Goal: Task Accomplishment & Management: Manage account settings

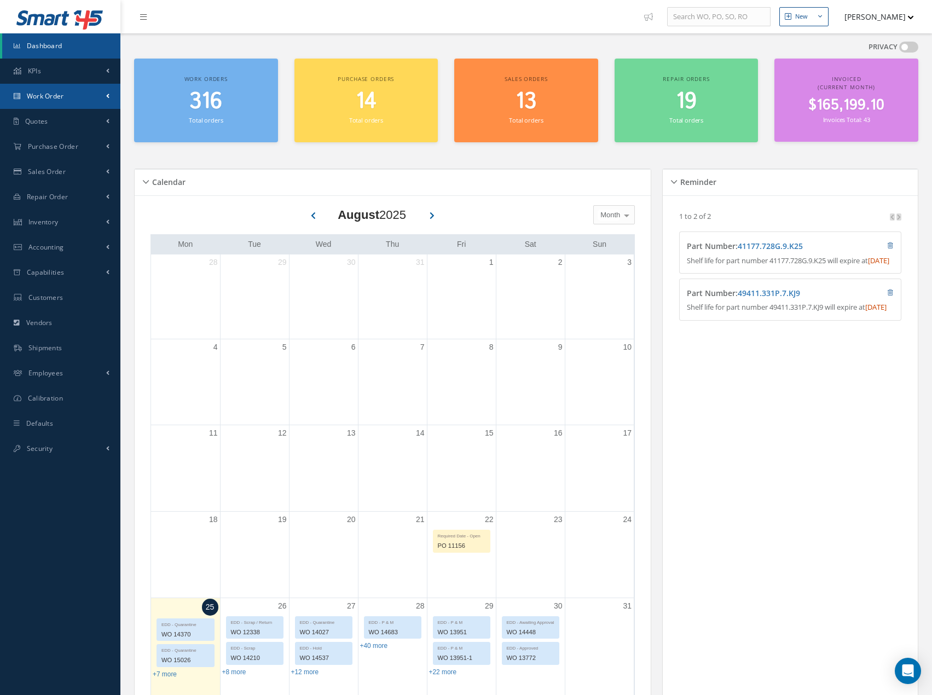
click at [98, 98] on link "Work Order" at bounding box center [60, 96] width 120 height 25
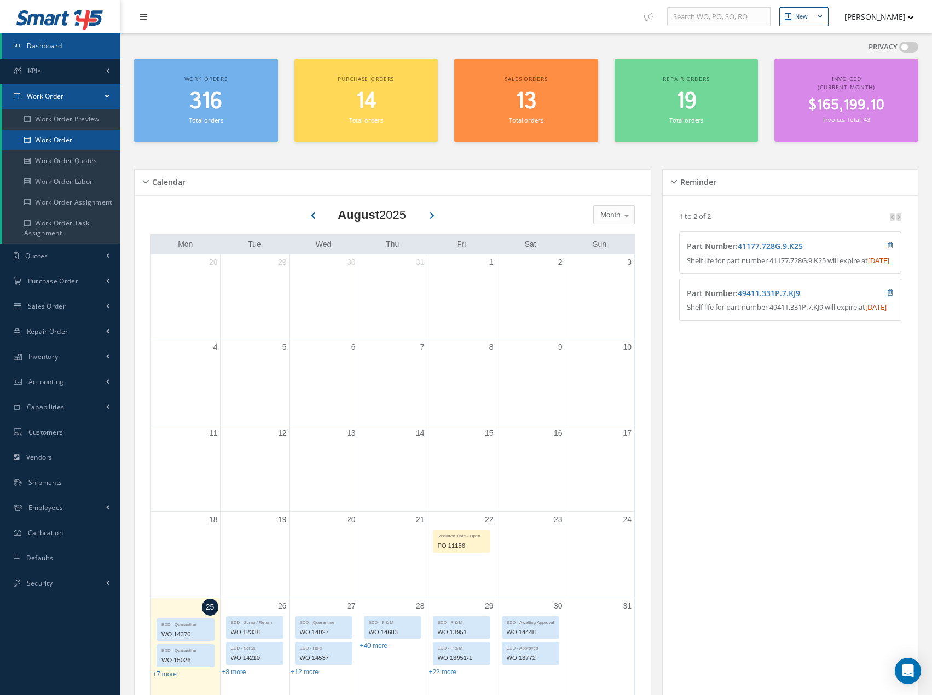
click at [74, 143] on link "Work Order" at bounding box center [61, 140] width 118 height 21
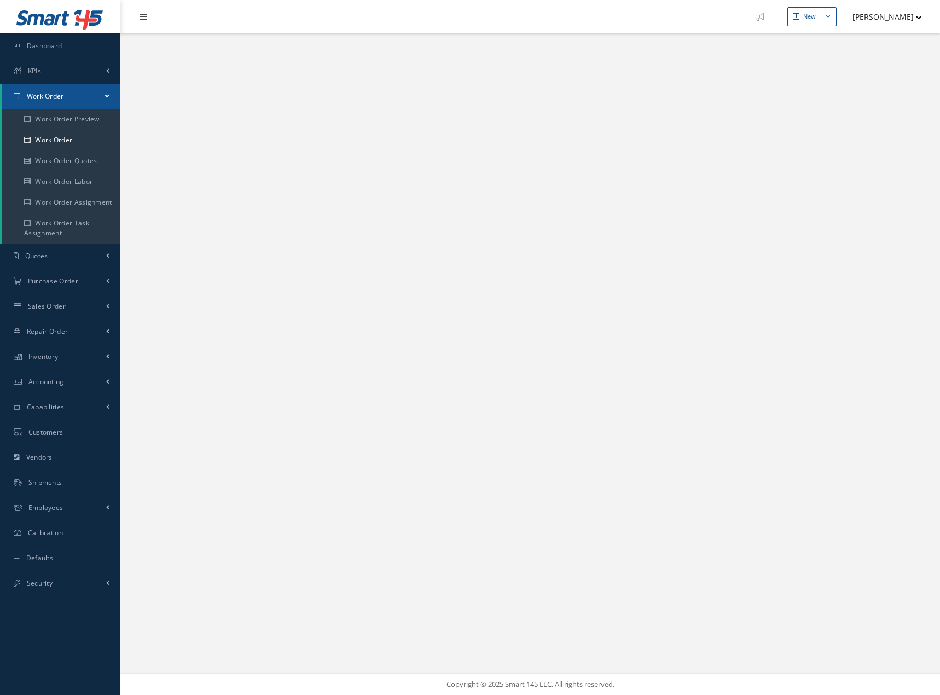
select select "25"
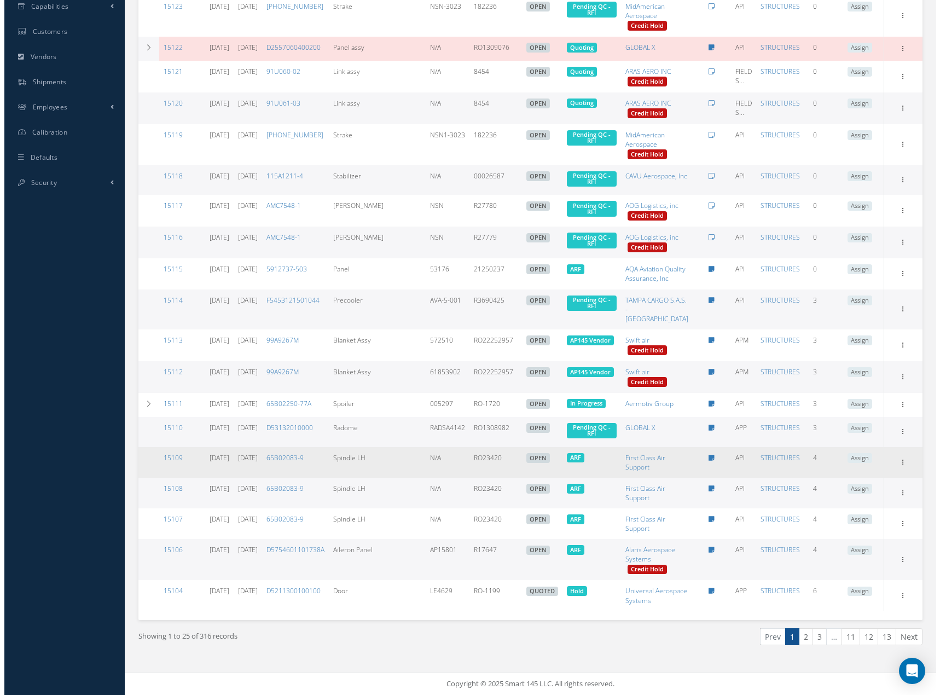
scroll to position [593, 0]
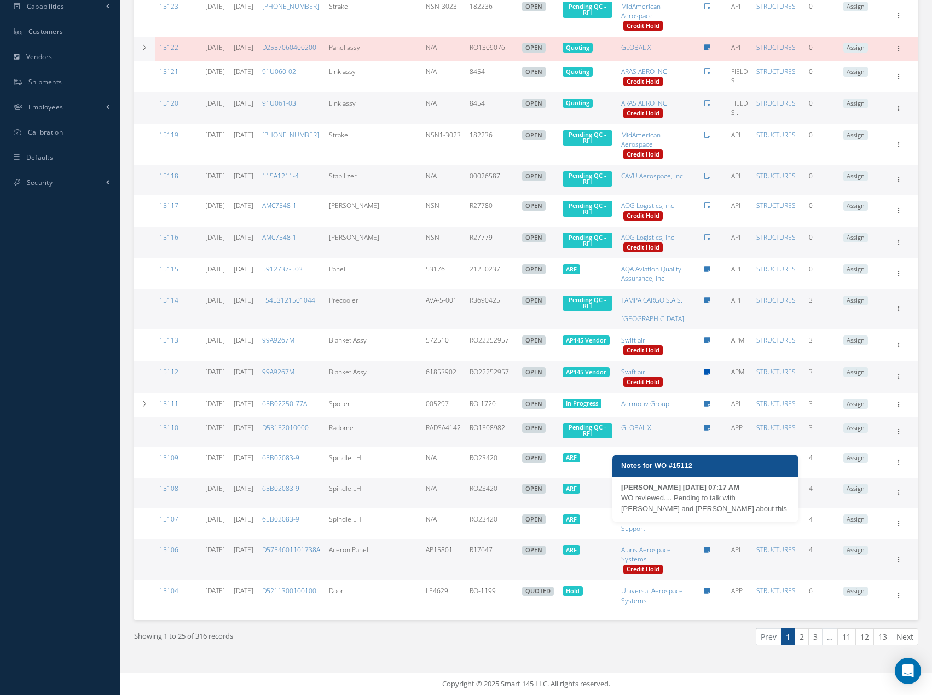
click at [706, 369] on icon at bounding box center [707, 372] width 6 height 7
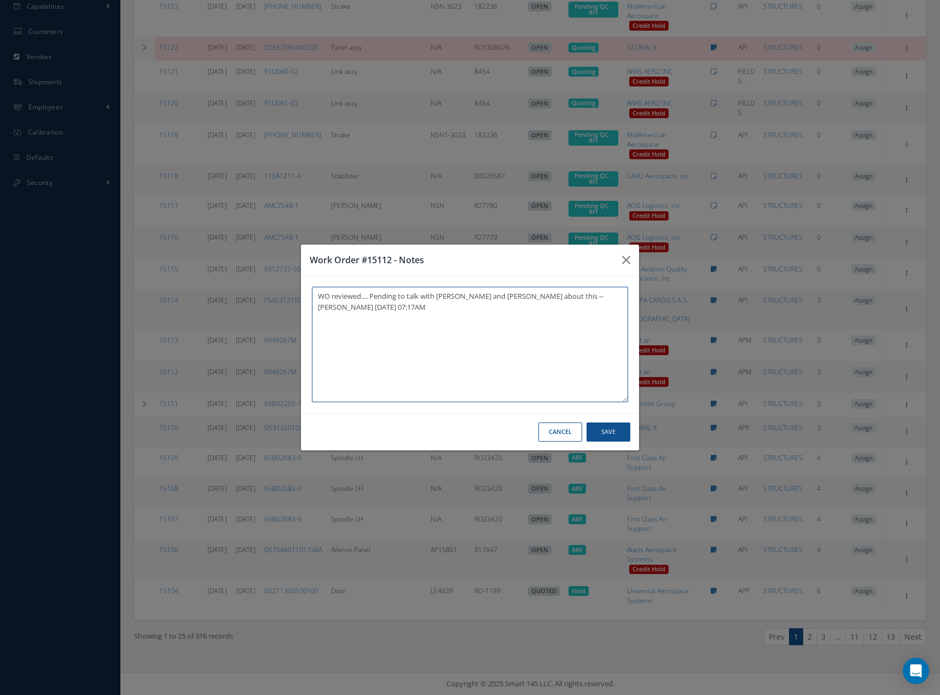
paste textarea "[PERSON_NAME] took these blankets for repair to AP2"
type textarea "WO reviewed.... Pending to talk with John and Gabriel about this -- Maria P Vil…"
click at [612, 434] on button "Save" at bounding box center [609, 431] width 44 height 19
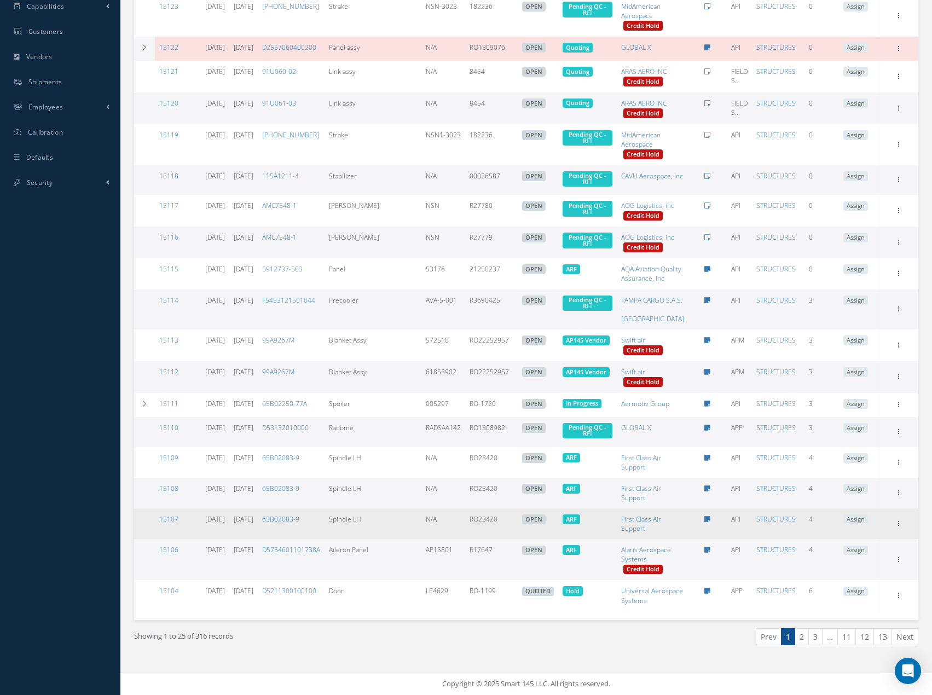
scroll to position [547, 0]
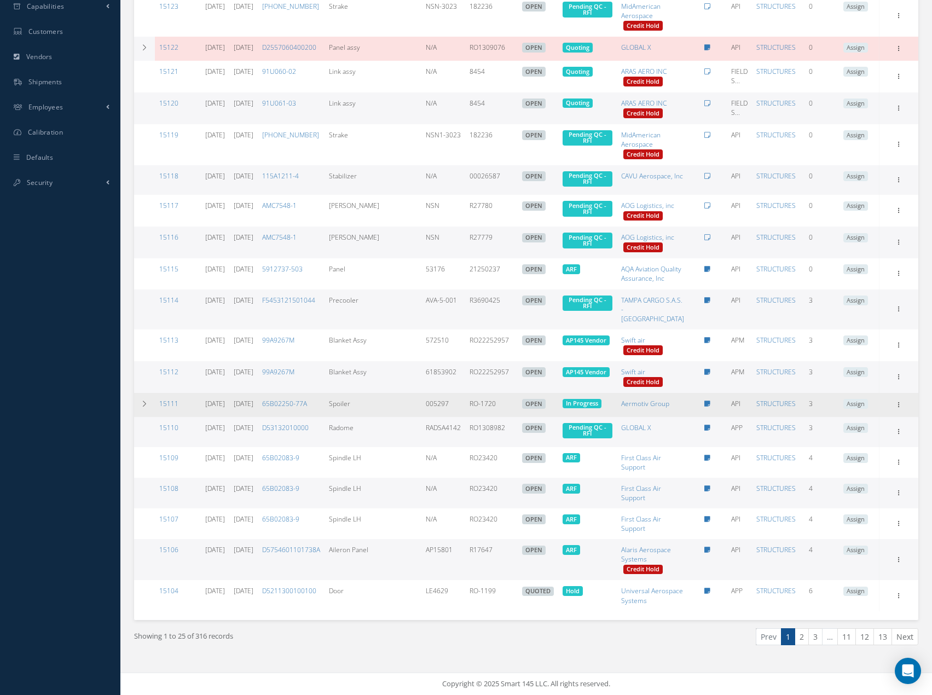
click at [415, 411] on td "Spoiler" at bounding box center [372, 405] width 96 height 24
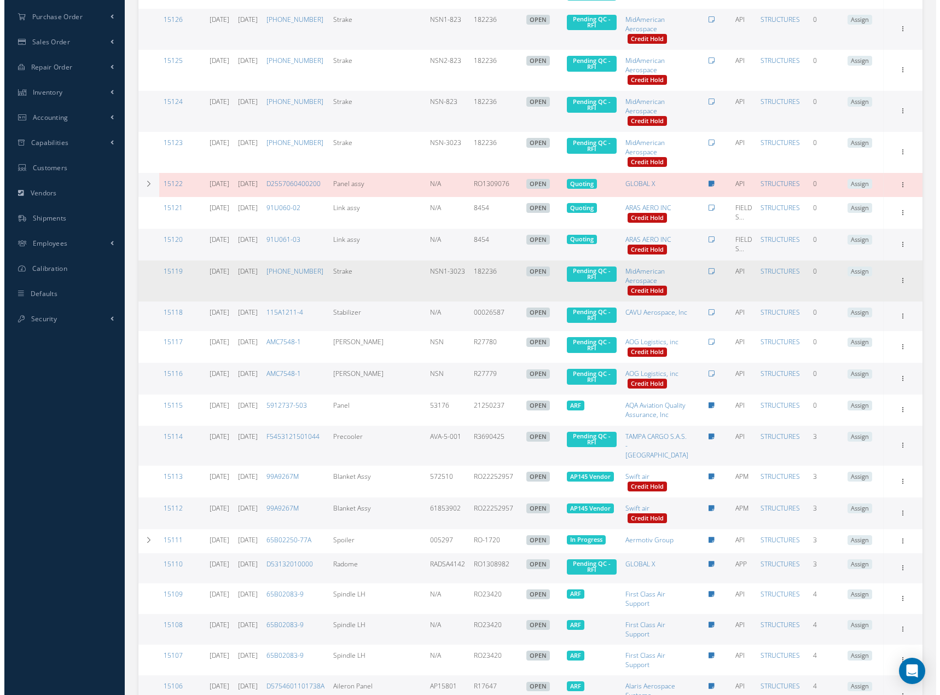
scroll to position [0, 0]
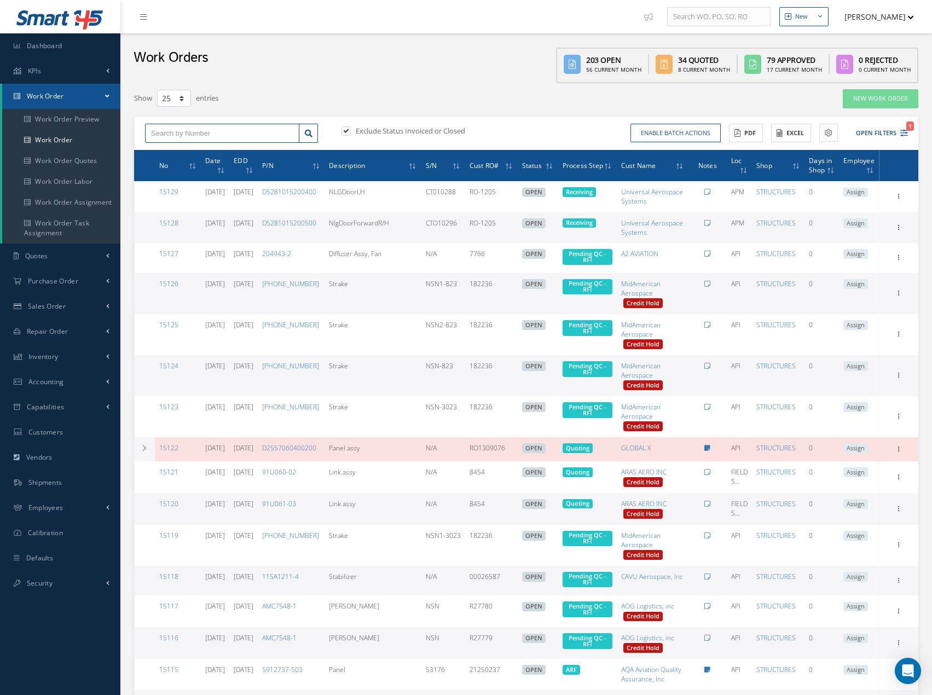
click at [217, 136] on input "text" at bounding box center [222, 134] width 154 height 20
type input "15118"
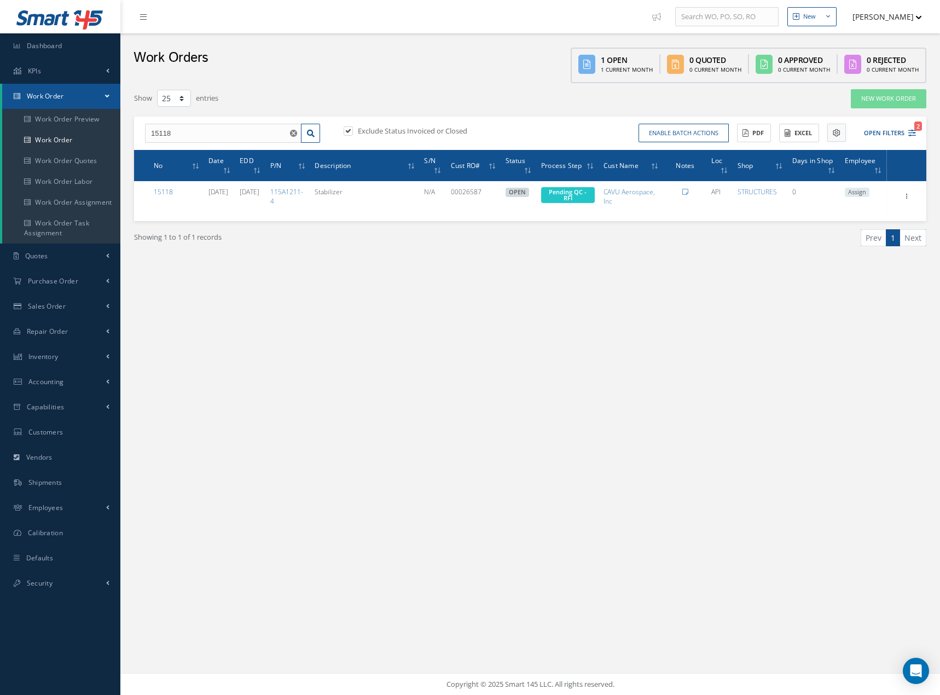
click at [834, 133] on icon at bounding box center [837, 133] width 8 height 8
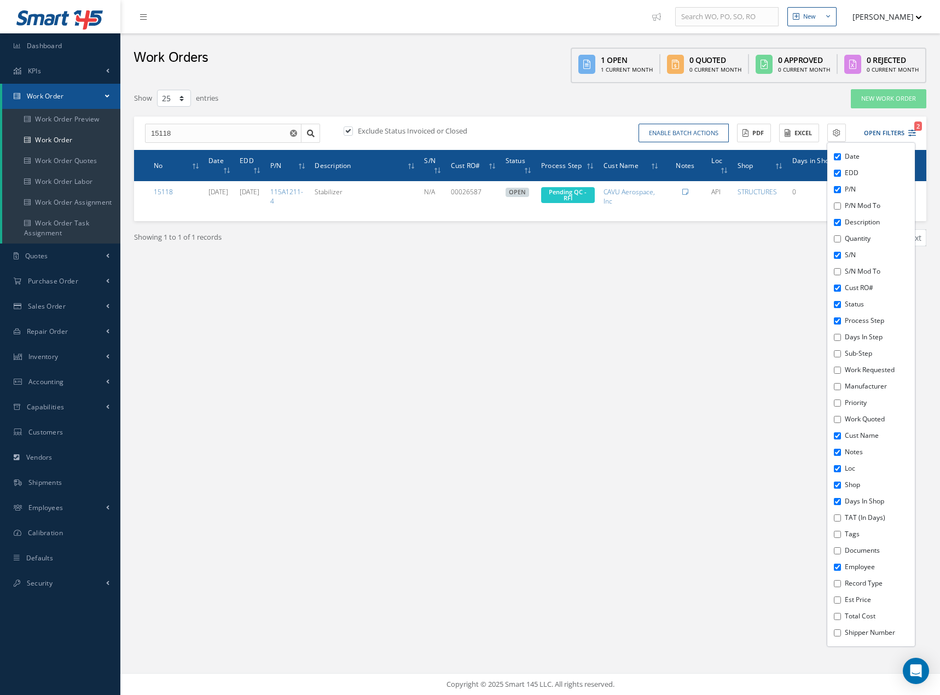
click at [838, 551] on input "Documents" at bounding box center [837, 550] width 7 height 7
checkbox input "true"
click at [729, 519] on div "New New Work Order New Purchase Order New Customer Quote New Sales Order New Re…" at bounding box center [530, 347] width 820 height 695
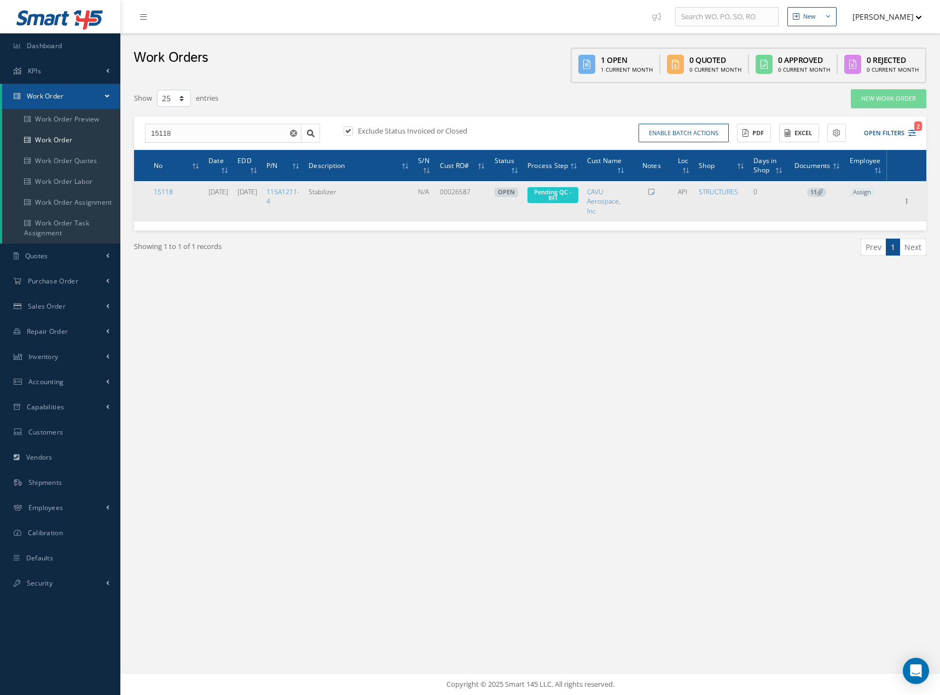
click at [820, 194] on icon at bounding box center [820, 192] width 6 height 6
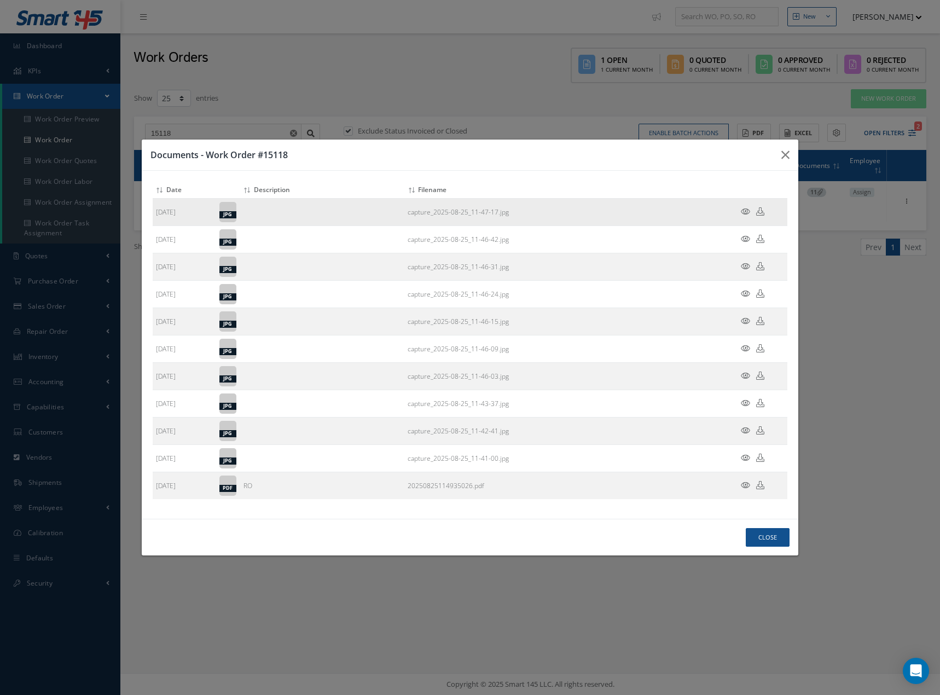
click at [747, 208] on icon at bounding box center [745, 211] width 9 height 8
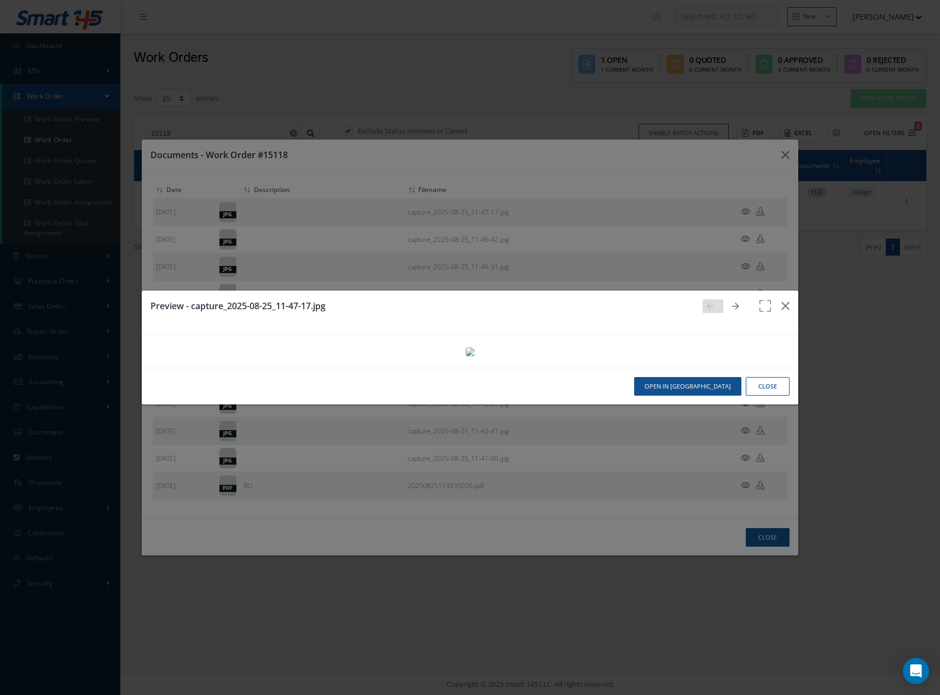
click at [734, 303] on icon at bounding box center [735, 307] width 7 height 8
click at [728, 299] on link at bounding box center [738, 306] width 21 height 14
click at [729, 299] on link at bounding box center [738, 306] width 21 height 14
click at [732, 303] on icon at bounding box center [735, 307] width 7 height 8
click at [786, 299] on icon "button" at bounding box center [785, 305] width 8 height 13
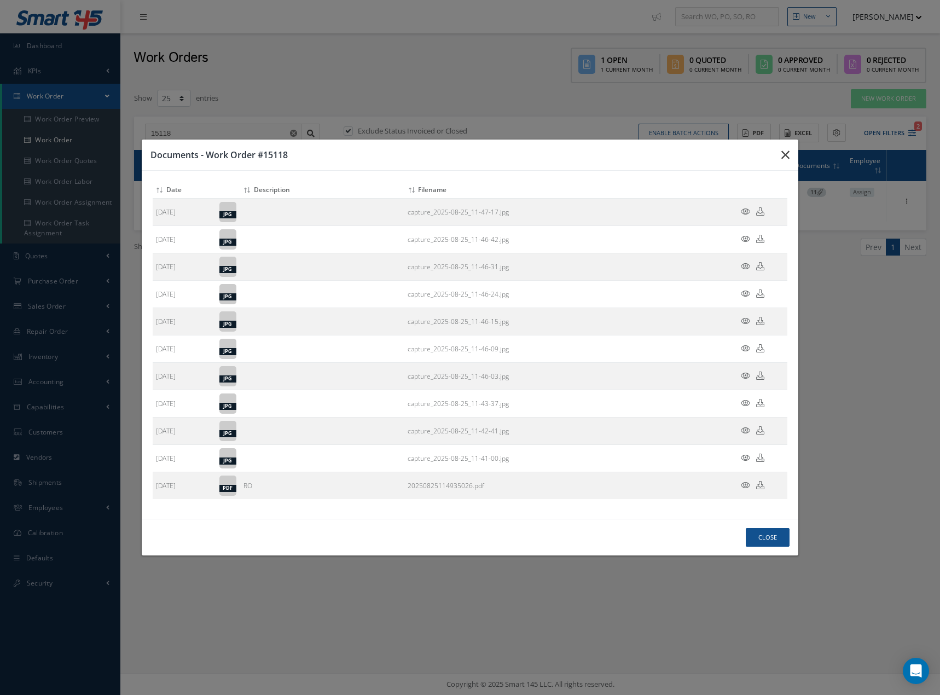
click at [0, 0] on icon "button" at bounding box center [0, 0] width 0 height 0
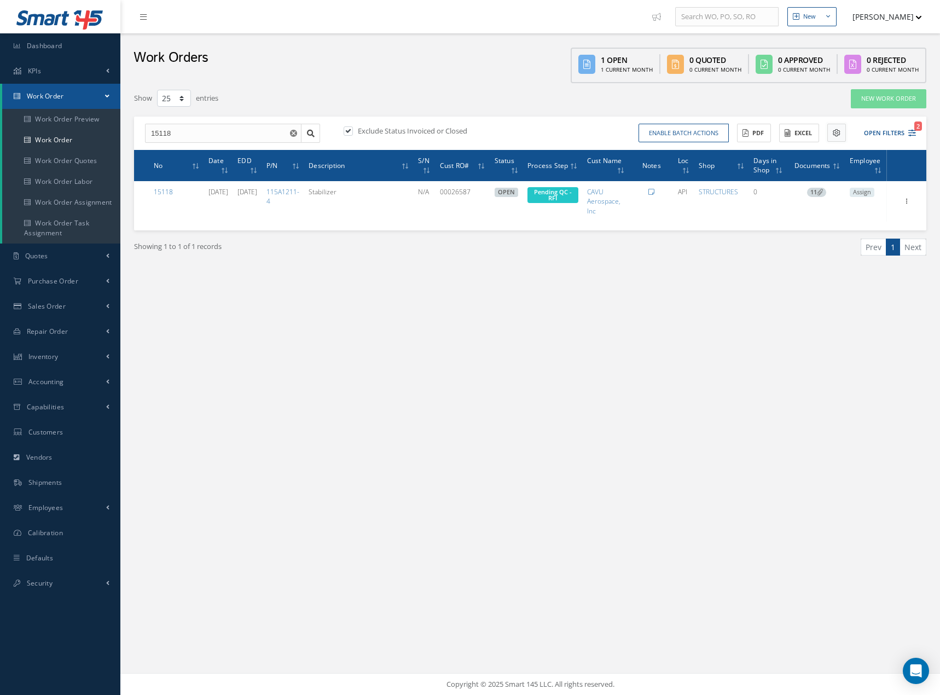
click at [831, 131] on button at bounding box center [836, 133] width 19 height 18
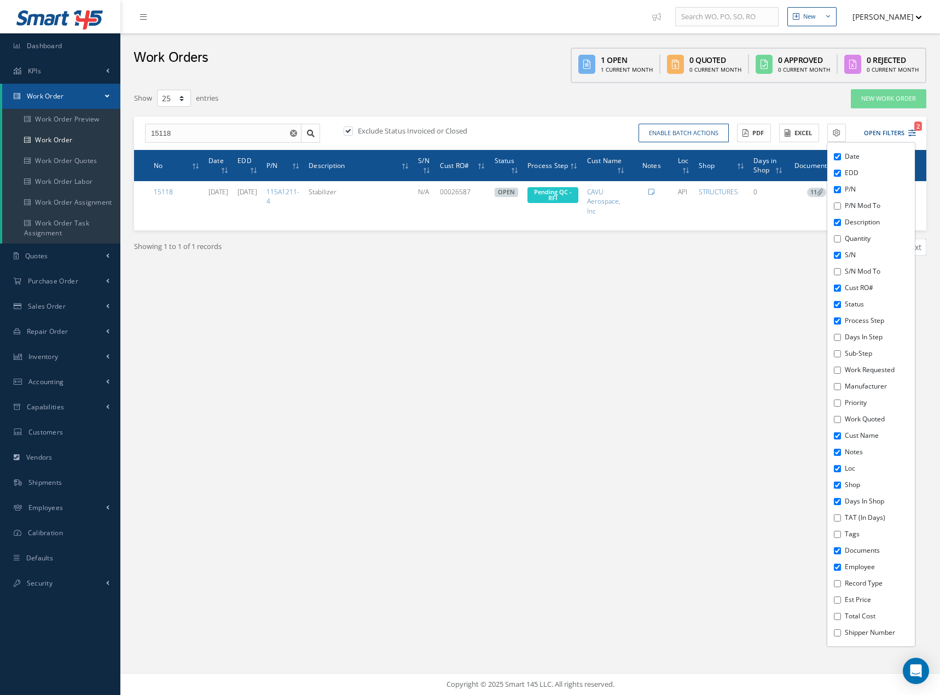
click at [839, 534] on input "Tags" at bounding box center [837, 534] width 7 height 7
checkbox input "true"
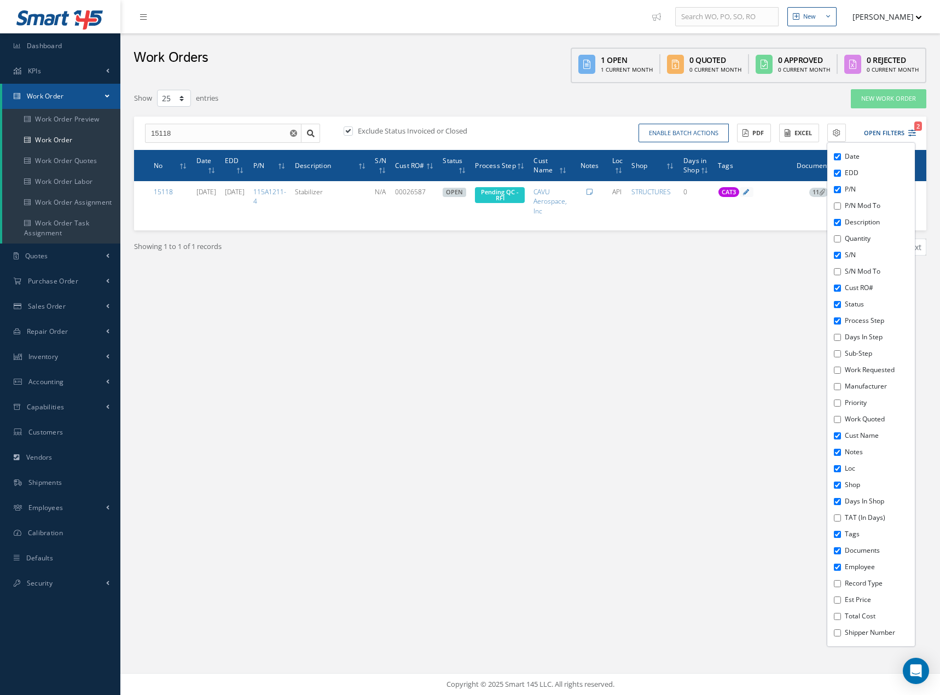
drag, startPoint x: 750, startPoint y: 506, endPoint x: 743, endPoint y: 482, distance: 25.6
click at [749, 506] on div "New New Work Order New Purchase Order New Customer Quote New Sales Order New Re…" at bounding box center [530, 347] width 820 height 695
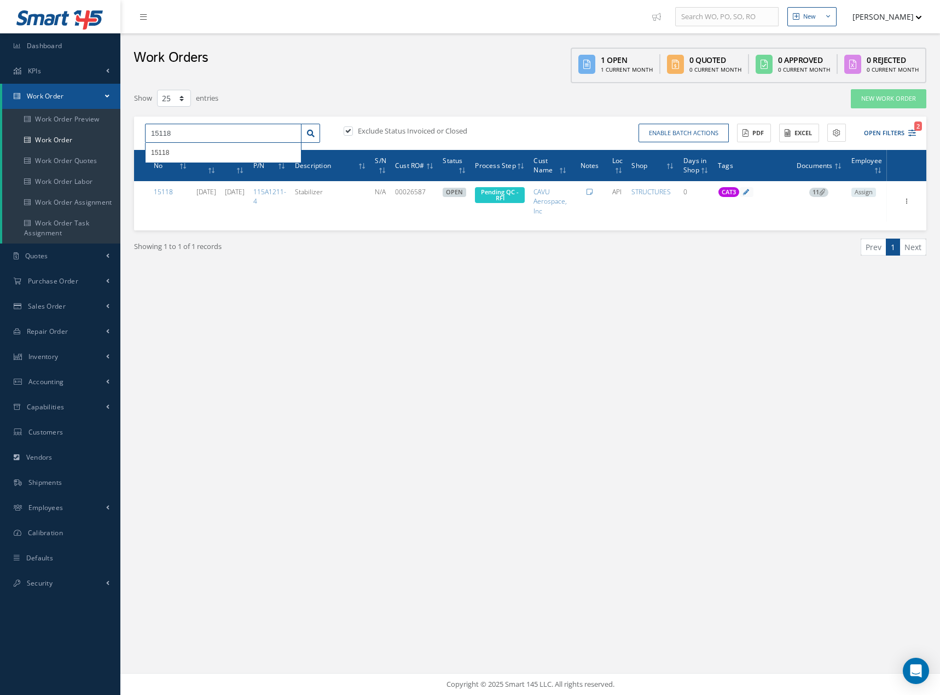
drag, startPoint x: 194, startPoint y: 139, endPoint x: 125, endPoint y: 142, distance: 68.5
click at [125, 142] on div "New New Work Order New Purchase Order New Customer Quote New Sales Order New Re…" at bounding box center [530, 347] width 820 height 695
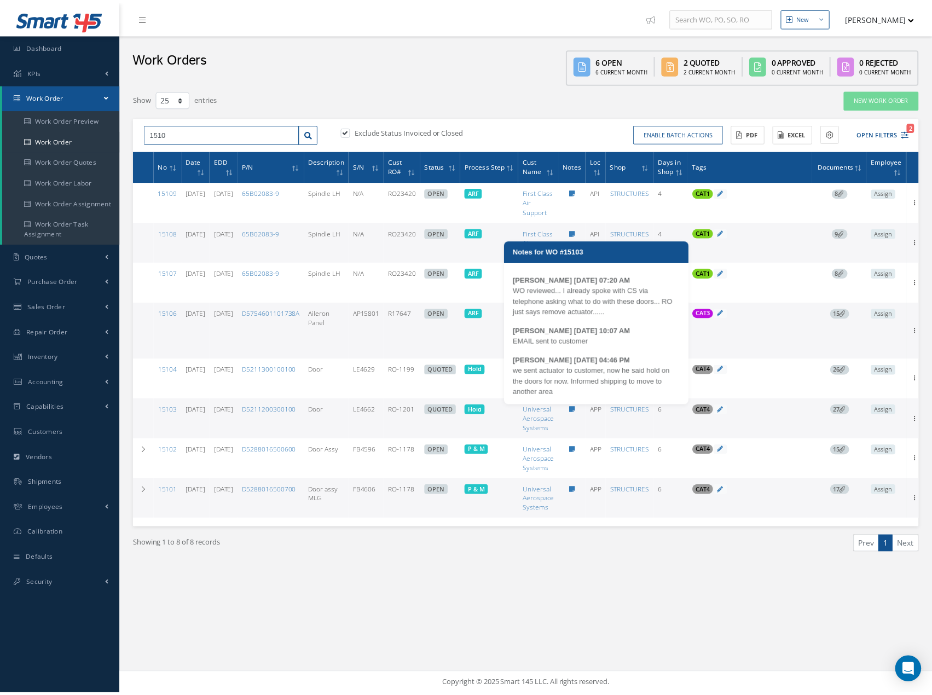
scroll to position [75, 0]
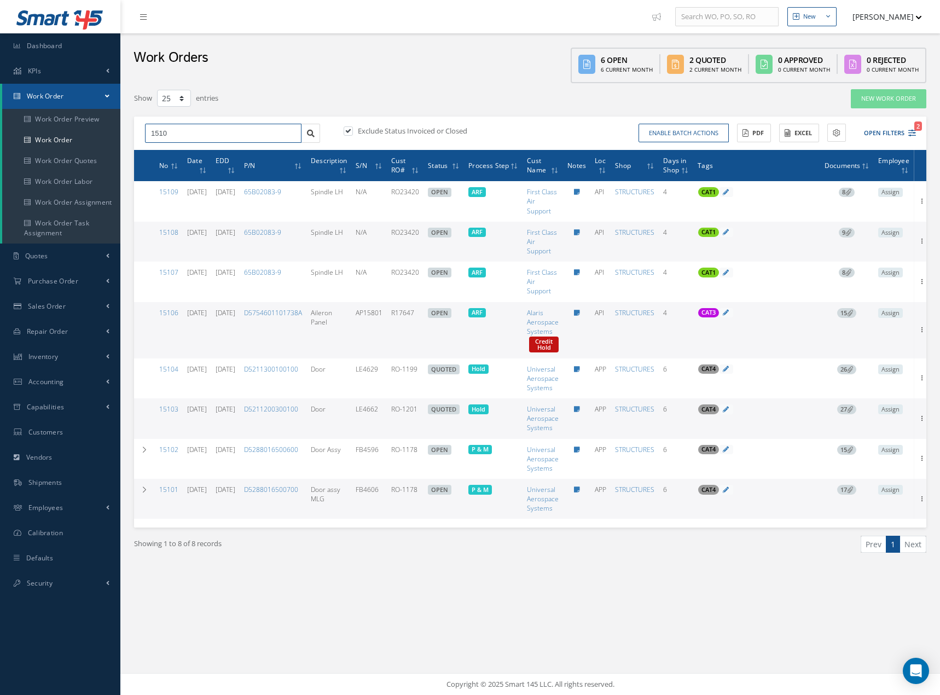
click at [293, 135] on input "1510" at bounding box center [223, 134] width 156 height 20
type input "1"
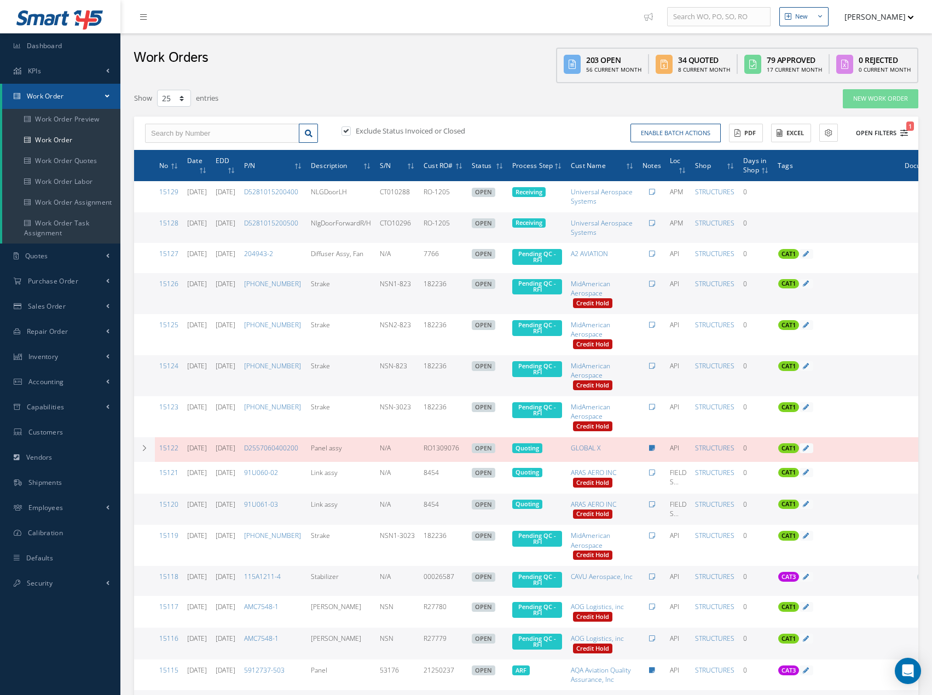
click at [900, 133] on icon "1" at bounding box center [904, 133] width 8 height 8
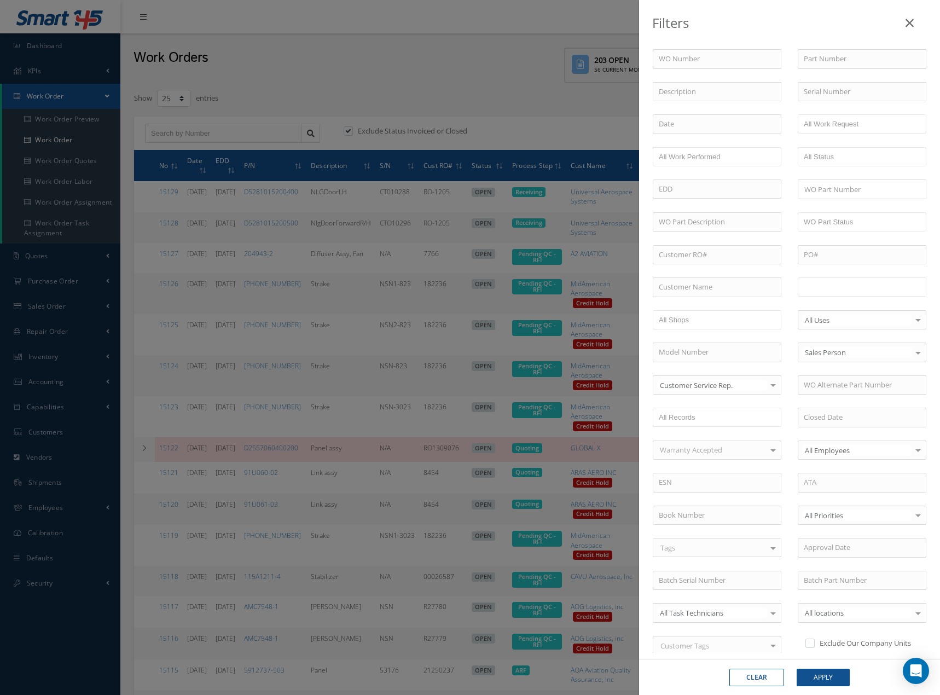
click at [848, 290] on input "text" at bounding box center [838, 287] width 69 height 14
click at [819, 673] on button "Apply" at bounding box center [823, 678] width 53 height 18
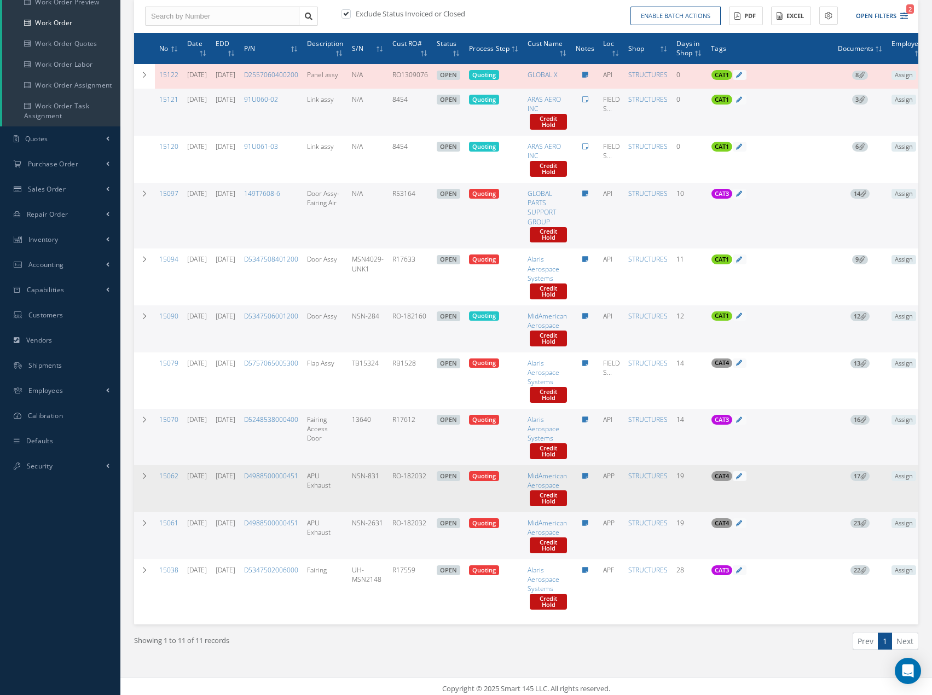
scroll to position [130, 0]
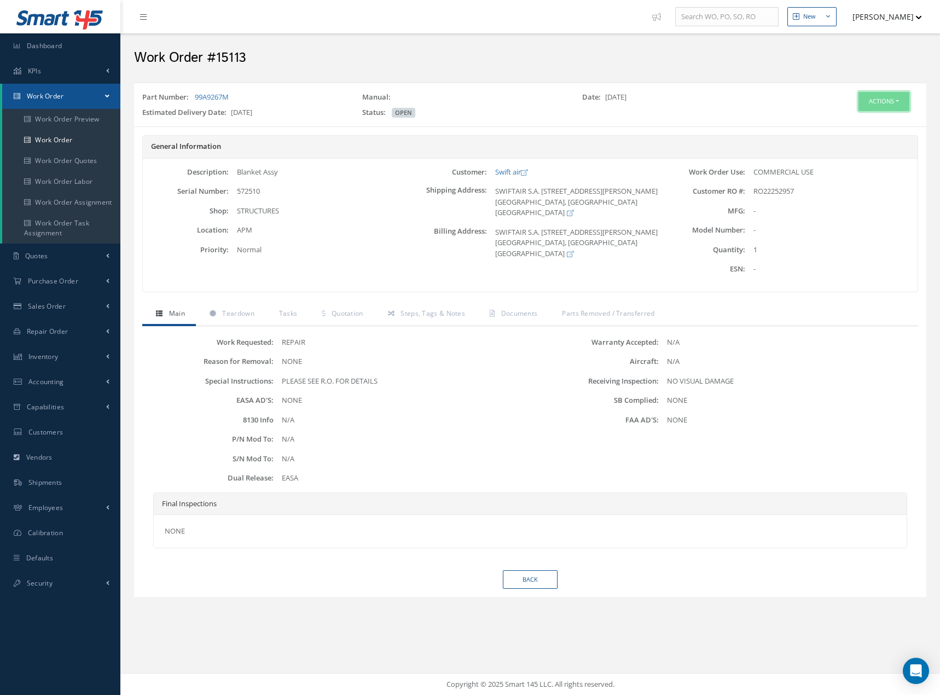
click at [891, 100] on button "Actions" at bounding box center [883, 101] width 51 height 19
click at [867, 115] on link "Edit" at bounding box center [867, 122] width 88 height 15
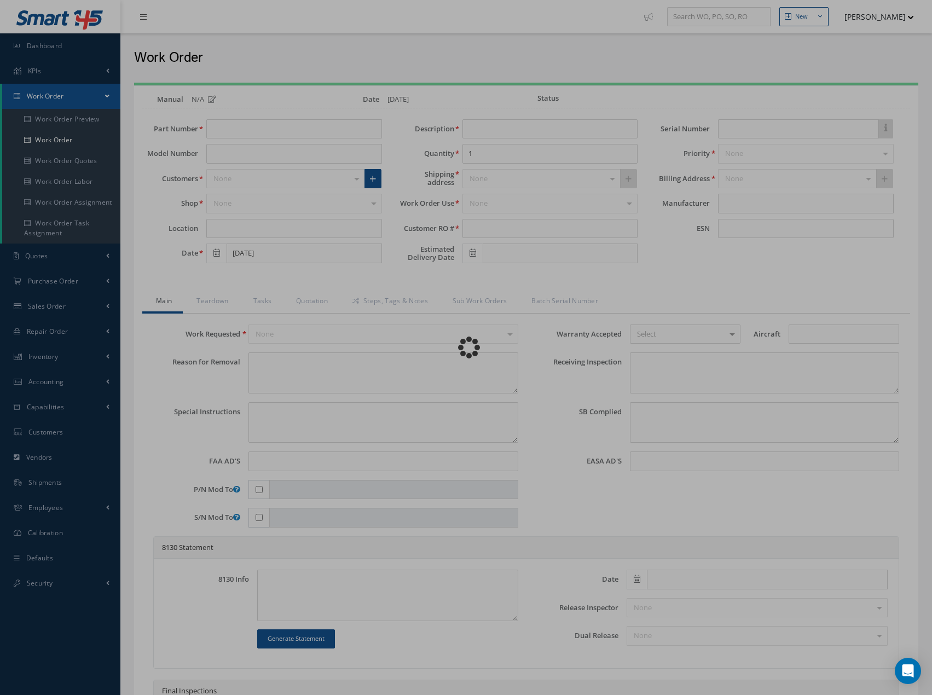
type input "99A9267M"
type input "APM"
type input "[DATE]"
type input "Blanket Assy"
type input "RO22252957"
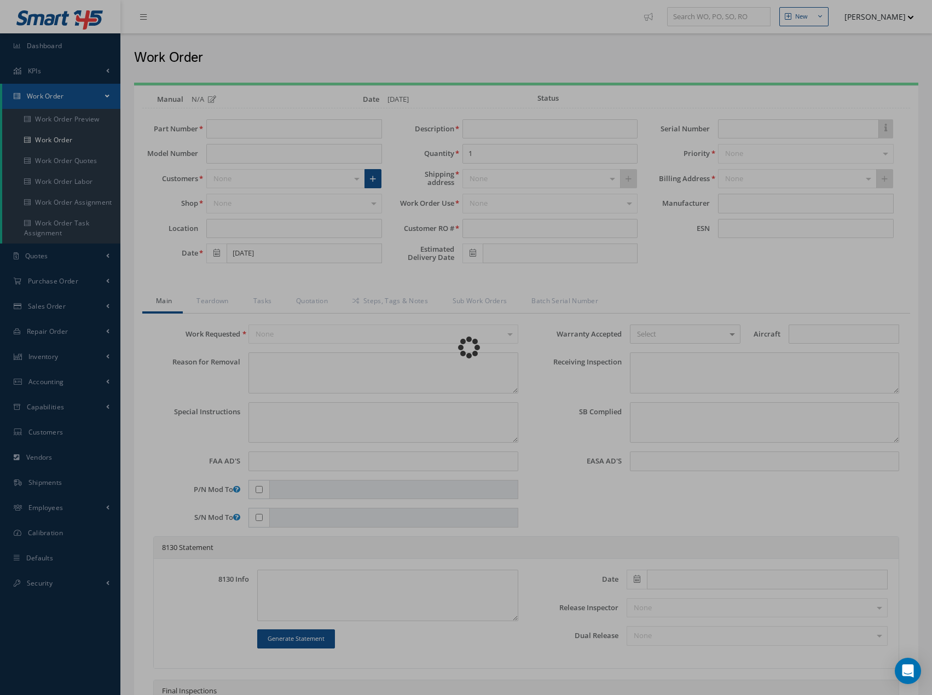
type input "[DATE]"
type input "572510"
type textarea "NONE"
type textarea "PLEASE SEE R.O. FOR DETAILS"
type input "NONE"
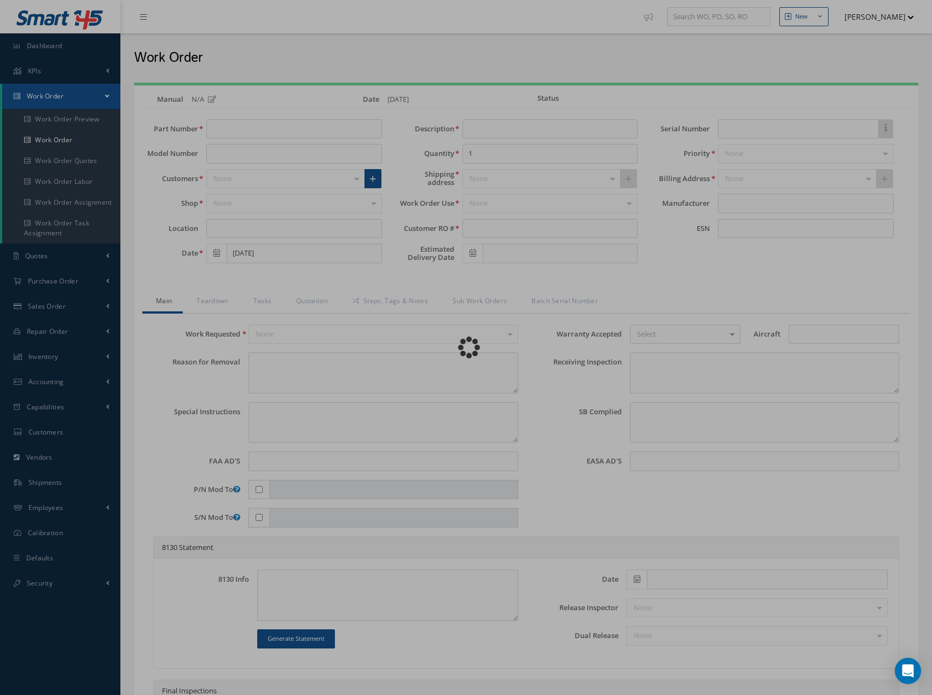
type textarea "NO VISUAL DAMAGE"
type textarea "NONE"
type input "NONE"
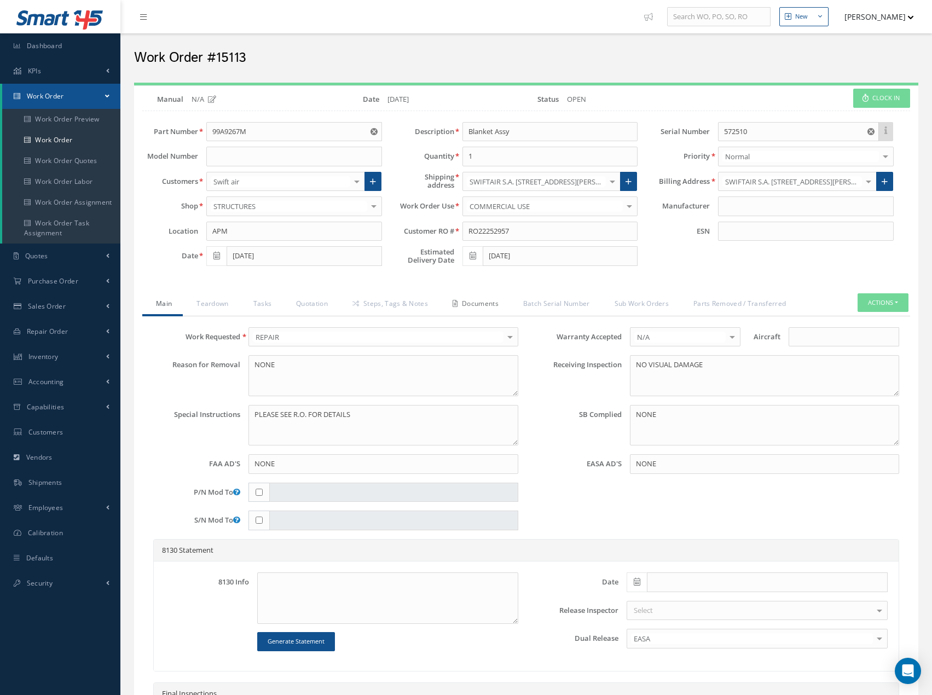
click at [490, 304] on link "Documents" at bounding box center [474, 304] width 71 height 23
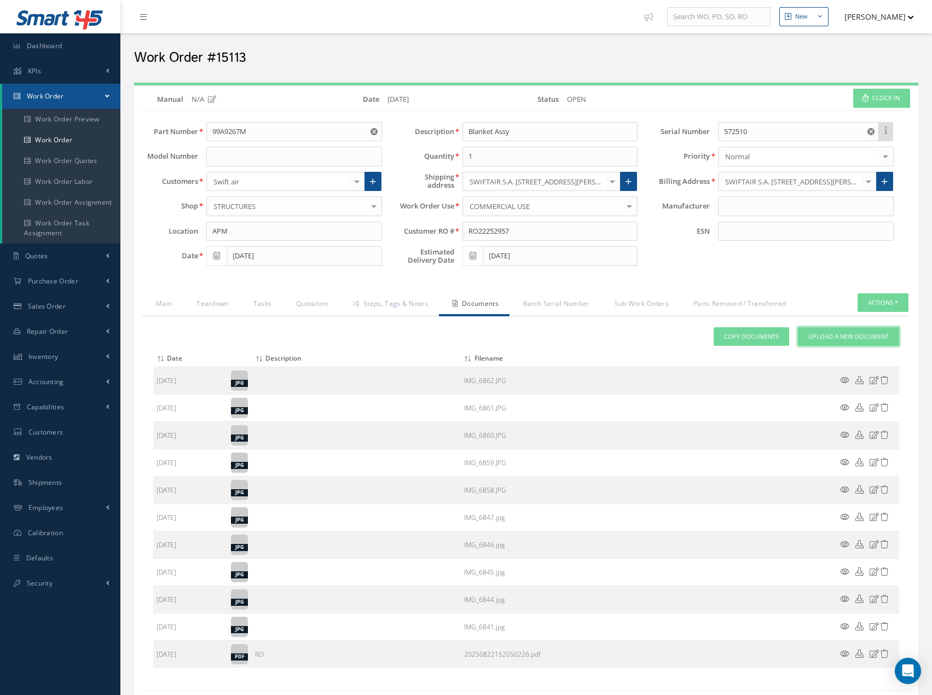
drag, startPoint x: 839, startPoint y: 330, endPoint x: 785, endPoint y: 330, distance: 54.7
click at [838, 330] on link "Upload a New Document" at bounding box center [848, 336] width 101 height 19
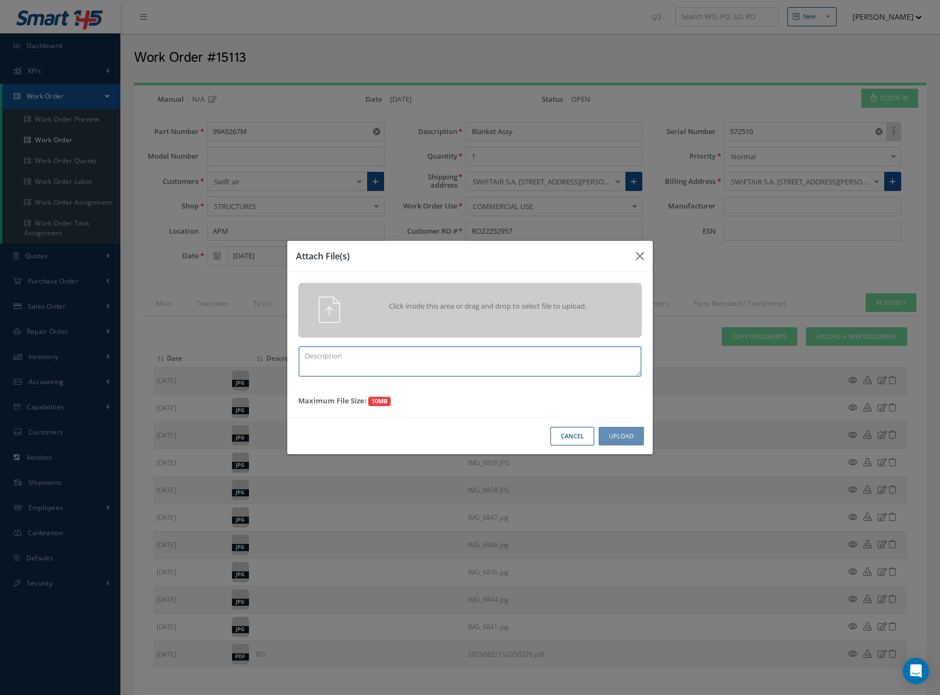
click at [374, 356] on textarea at bounding box center [470, 361] width 343 height 30
type textarea "D"
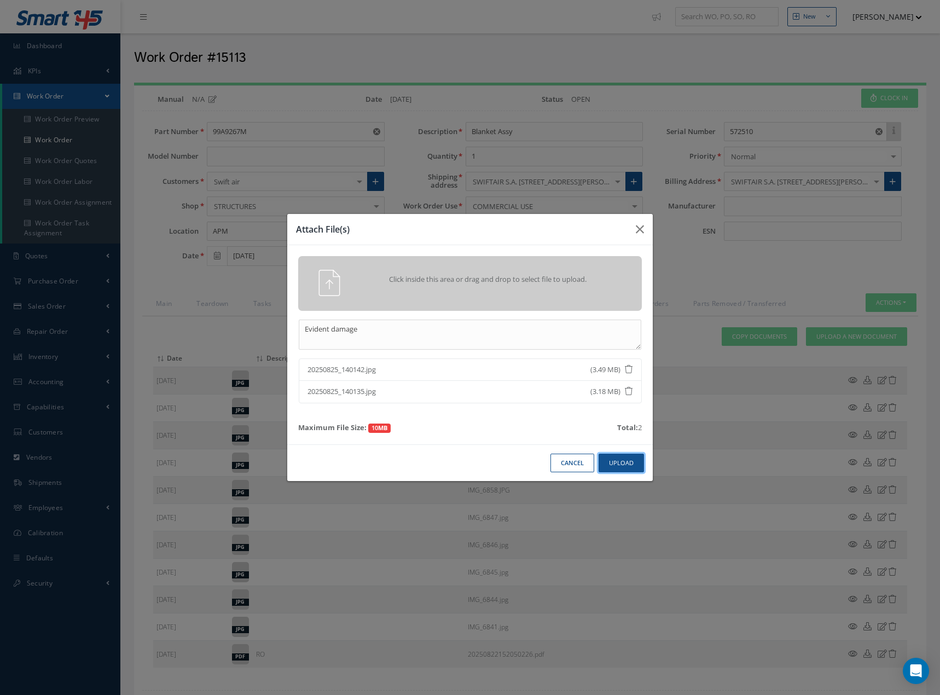
click at [623, 463] on button "Upload" at bounding box center [621, 463] width 45 height 19
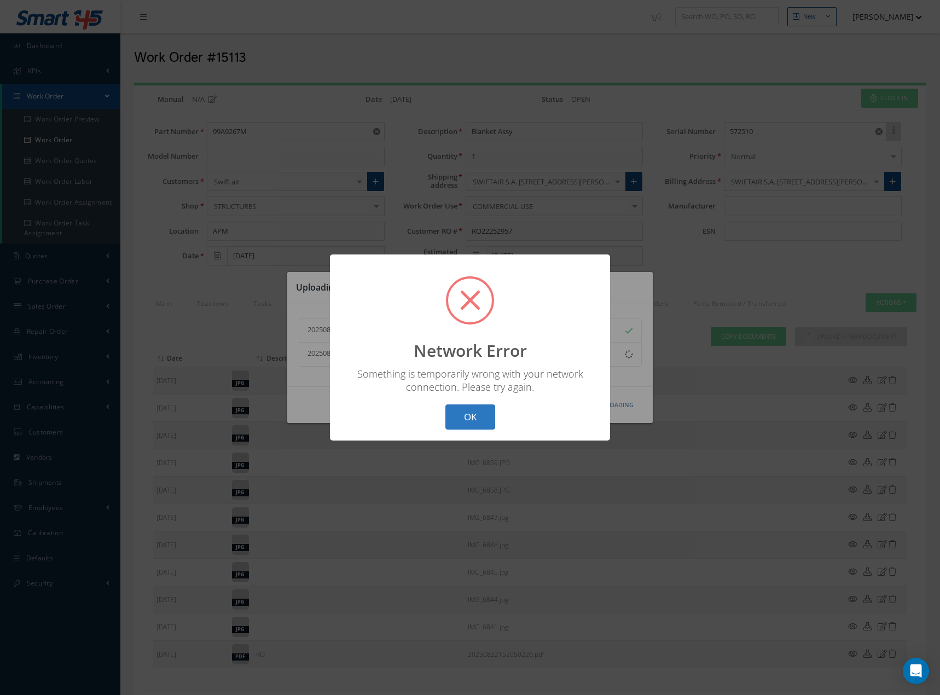
click at [460, 419] on button "OK" at bounding box center [470, 417] width 50 height 26
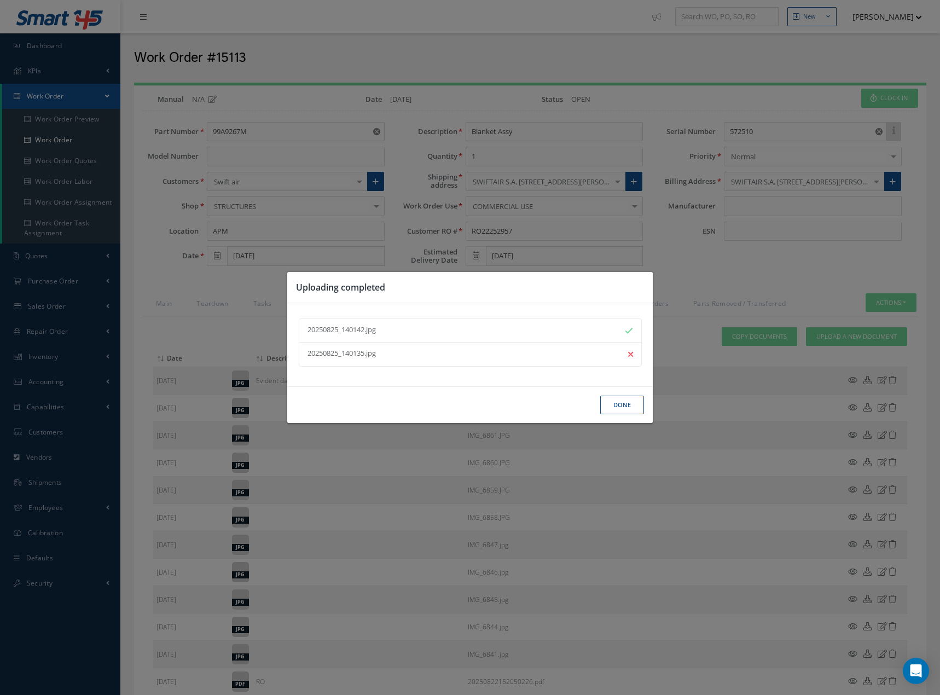
click at [630, 404] on button "Done" at bounding box center [622, 405] width 44 height 19
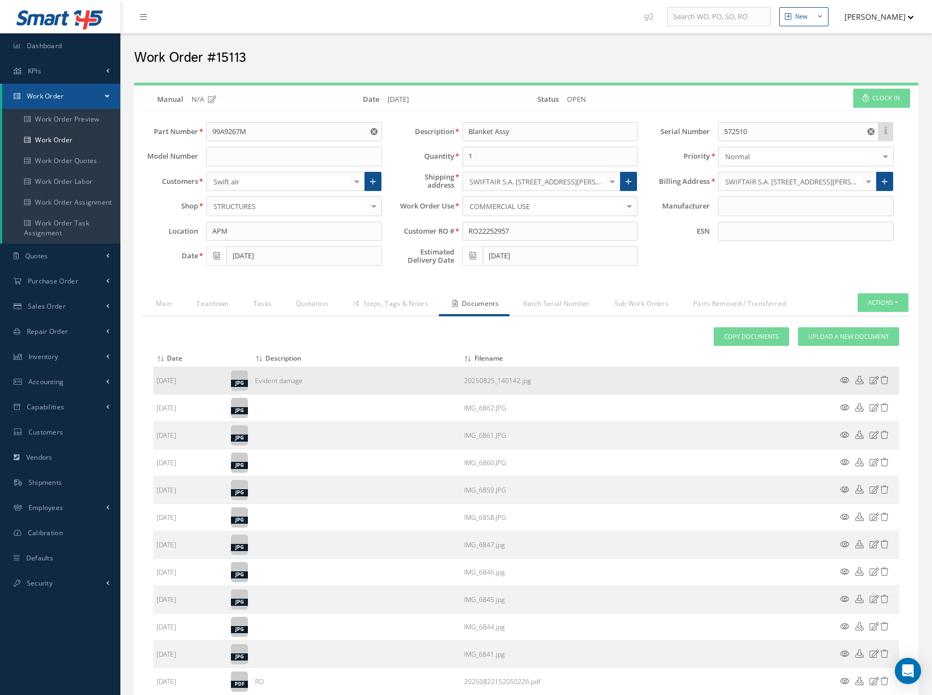
click at [845, 378] on icon at bounding box center [844, 380] width 9 height 8
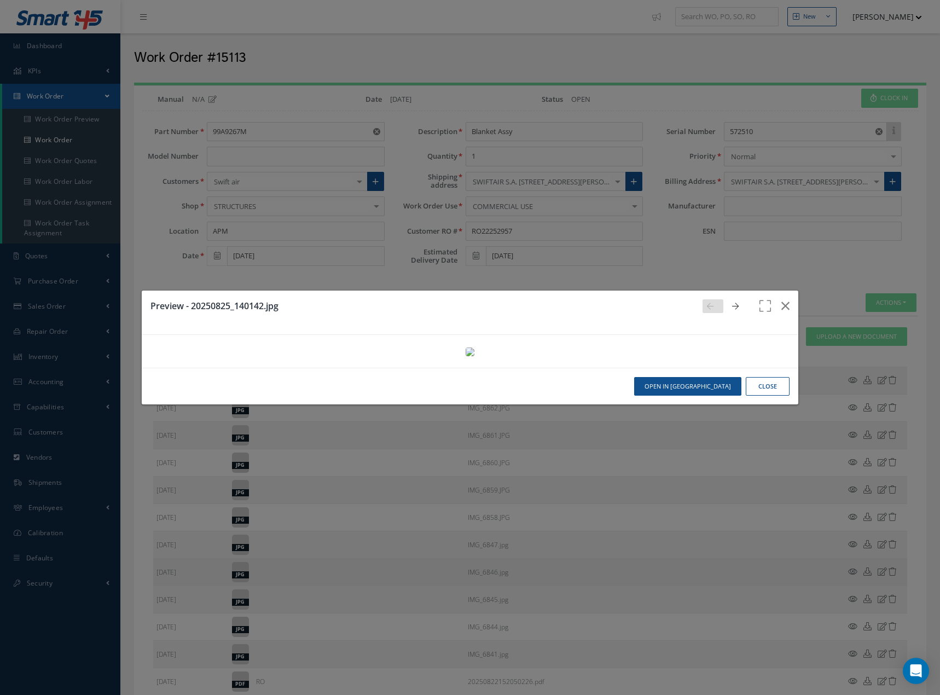
drag, startPoint x: 767, startPoint y: 623, endPoint x: 593, endPoint y: 571, distance: 181.1
click at [756, 396] on button "Close" at bounding box center [768, 386] width 44 height 19
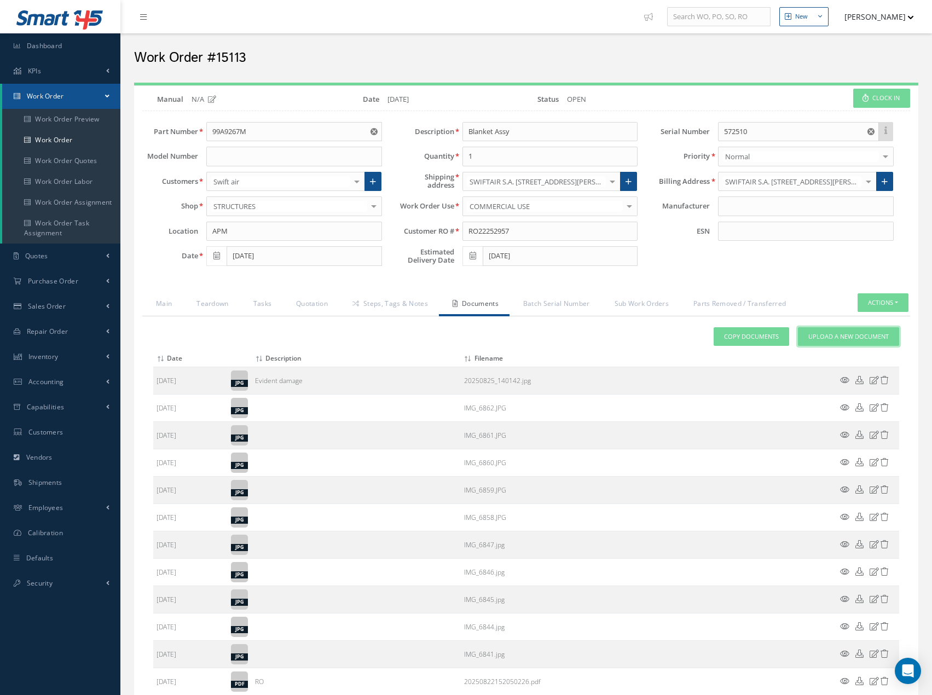
click at [836, 343] on link "Upload a New Document" at bounding box center [848, 336] width 101 height 19
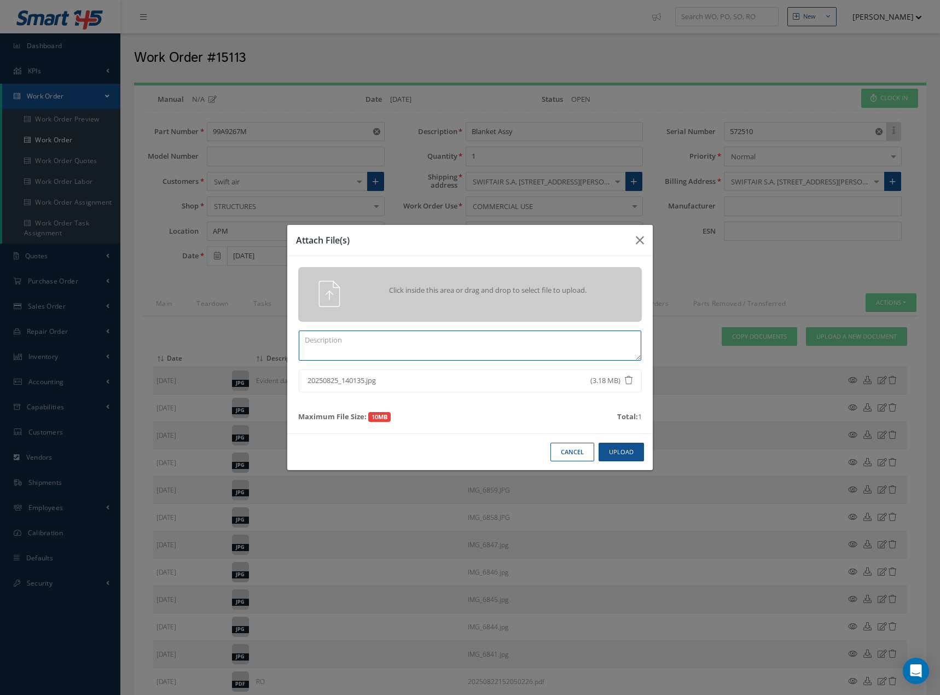
click at [367, 339] on textarea at bounding box center [470, 345] width 343 height 30
type textarea "Evident damage II"
click at [612, 451] on button "Upload" at bounding box center [621, 452] width 45 height 19
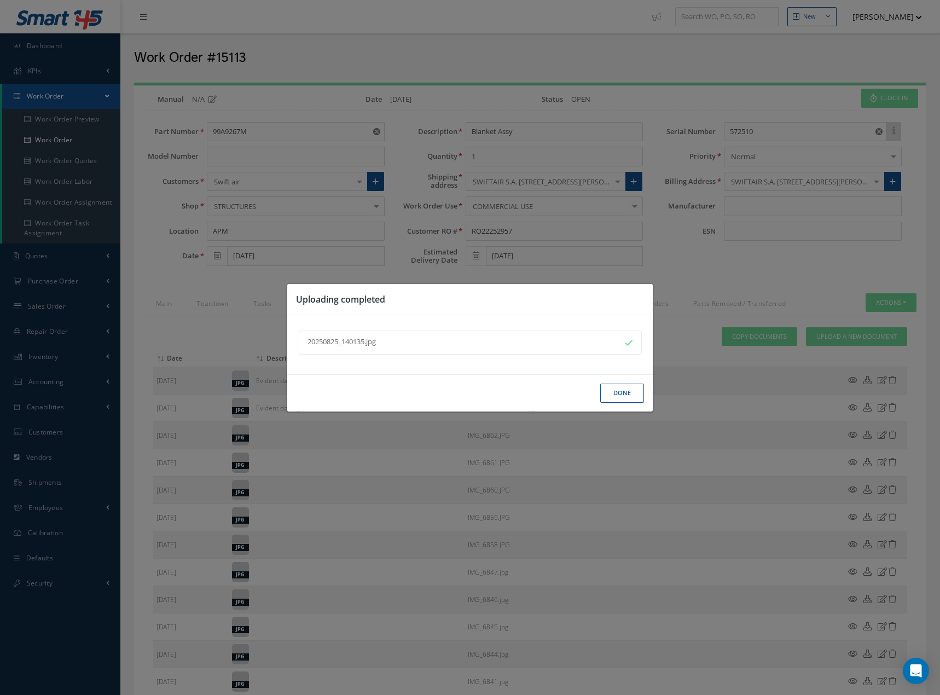
click at [628, 393] on button "Done" at bounding box center [622, 393] width 44 height 19
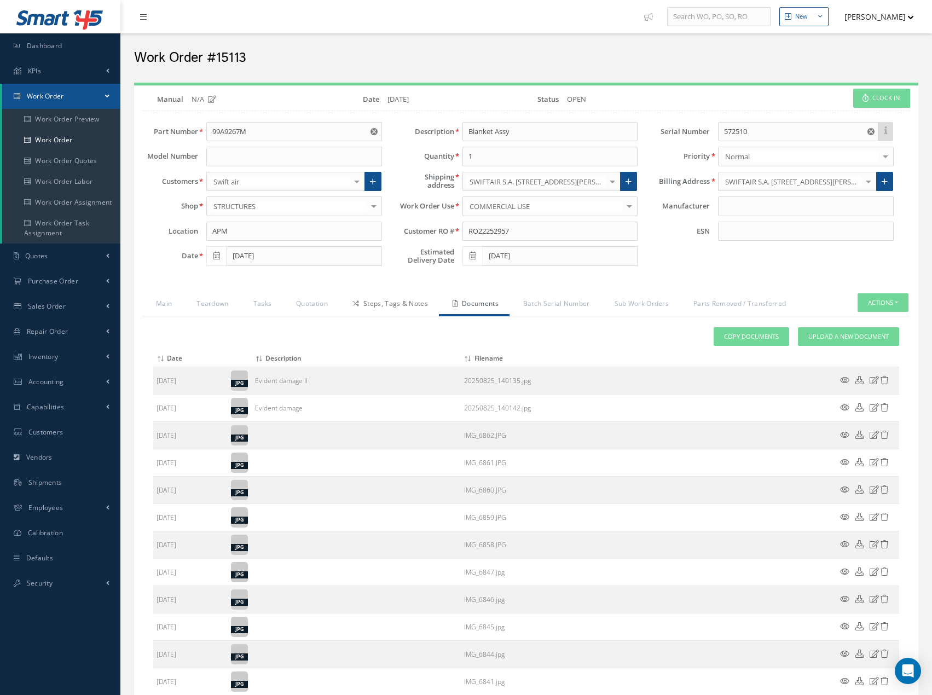
click at [428, 309] on link "Steps, Tags & Notes" at bounding box center [389, 304] width 100 height 23
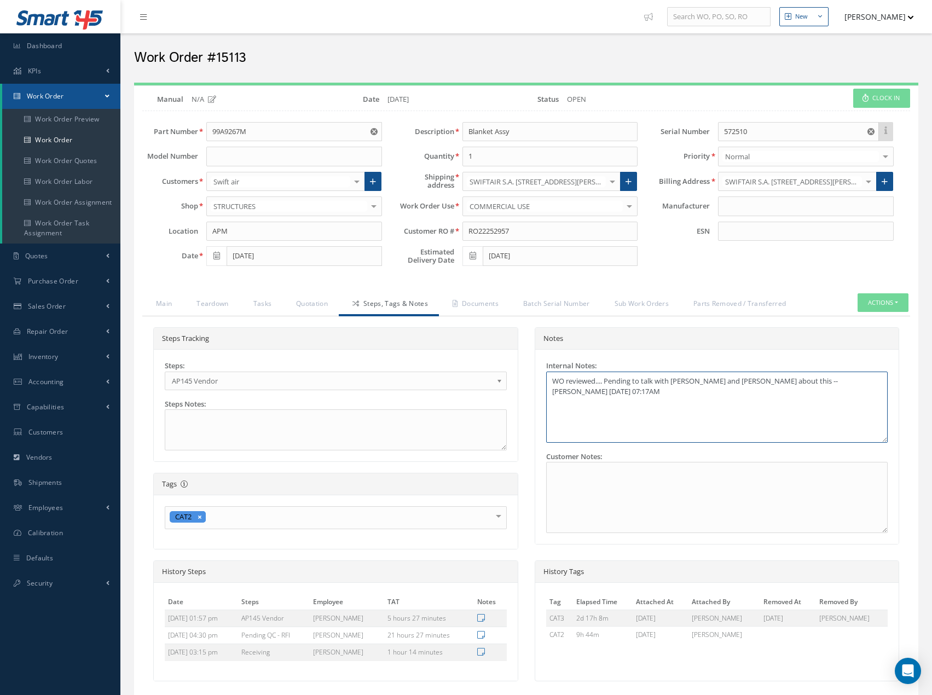
click at [582, 406] on textarea "WO reviewed.... Pending to talk with John and Gabriel about this -- Maria P Vil…" at bounding box center [717, 407] width 342 height 71
click at [590, 420] on textarea "WO reviewed.... Pending to talk with John and Gabriel about this -- Maria P Vil…" at bounding box center [717, 407] width 342 height 71
drag, startPoint x: 704, startPoint y: 412, endPoint x: 549, endPoint y: 408, distance: 154.9
click at [549, 408] on textarea "WO reviewed.... Pending to talk with John and Gabriel about this -- Maria P Vil…" at bounding box center [717, 407] width 342 height 71
click at [716, 434] on textarea "WO reviewed.... Pending to talk with John and Gabriel about this -- Maria P Vil…" at bounding box center [717, 407] width 342 height 71
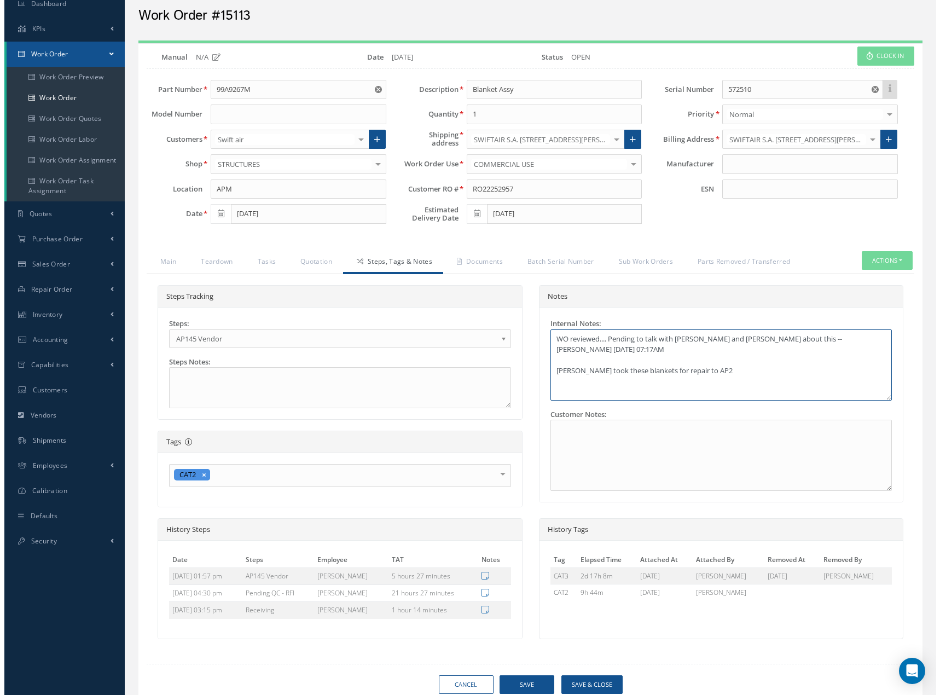
scroll to position [85, 0]
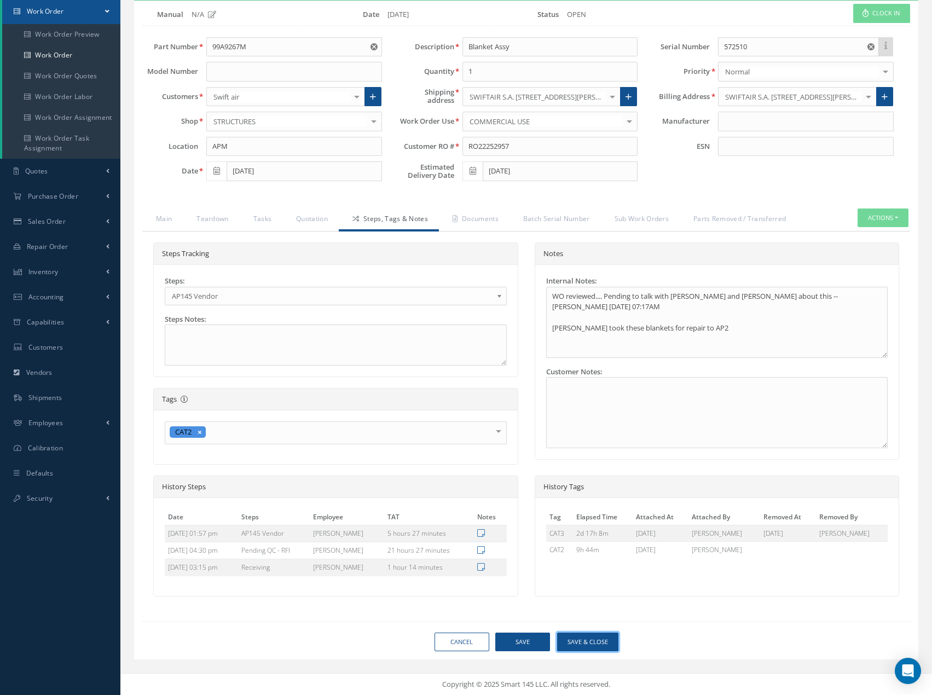
click at [595, 640] on button "Save & Close" at bounding box center [587, 642] width 61 height 19
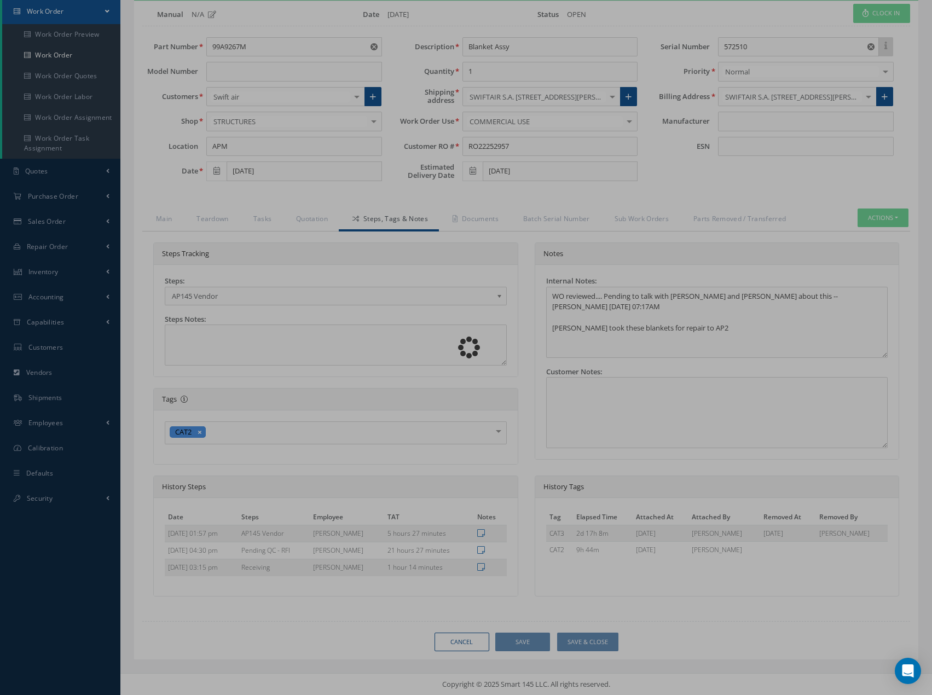
type textarea "WO reviewed.... Pending to talk with [PERSON_NAME] and [PERSON_NAME] about this…"
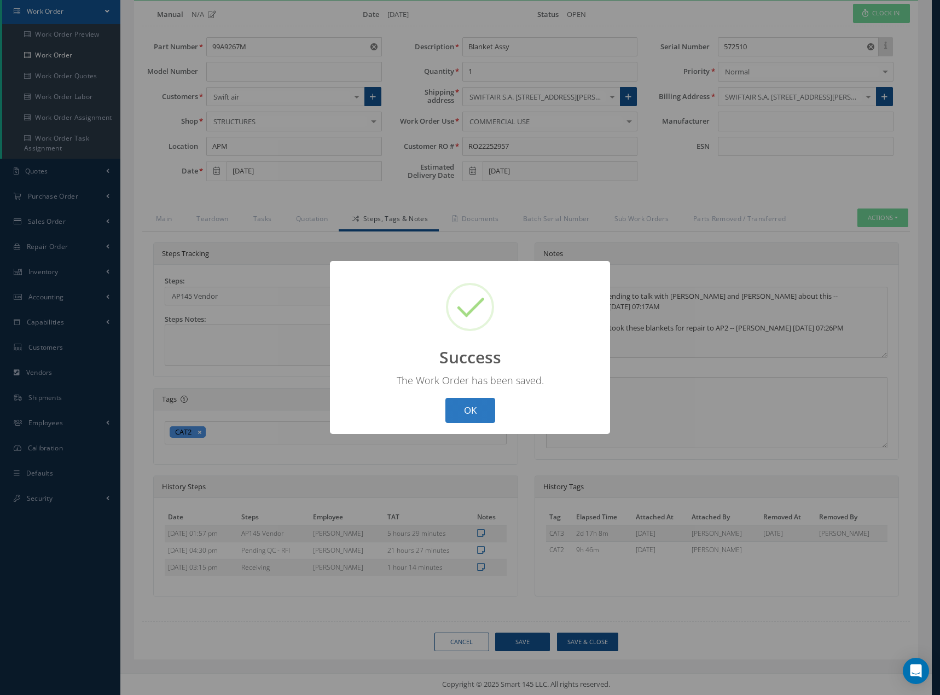
click at [474, 411] on button "OK" at bounding box center [470, 411] width 50 height 26
select select "25"
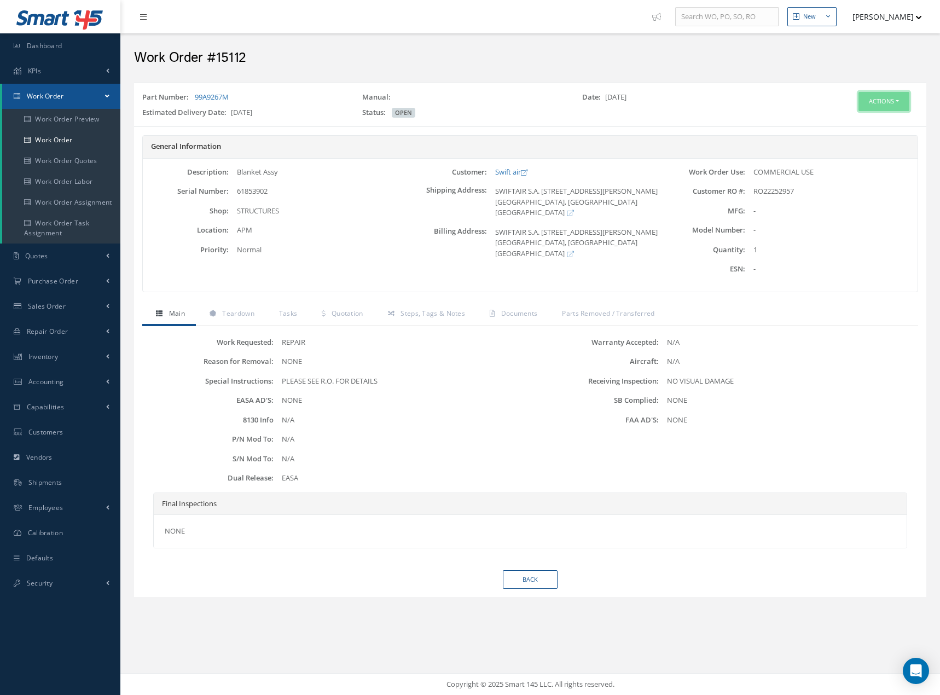
click at [889, 106] on button "Actions" at bounding box center [883, 101] width 51 height 19
click at [859, 123] on link "Edit" at bounding box center [867, 122] width 88 height 15
click at [892, 92] on div "Part Number: 99A9267M Manual: Date: [DATE] Estimated Delivery Date: [DATE] Stat…" at bounding box center [530, 105] width 792 height 34
drag, startPoint x: 891, startPoint y: 101, endPoint x: 887, endPoint y: 106, distance: 6.4
click at [891, 101] on button "Actions" at bounding box center [883, 101] width 51 height 19
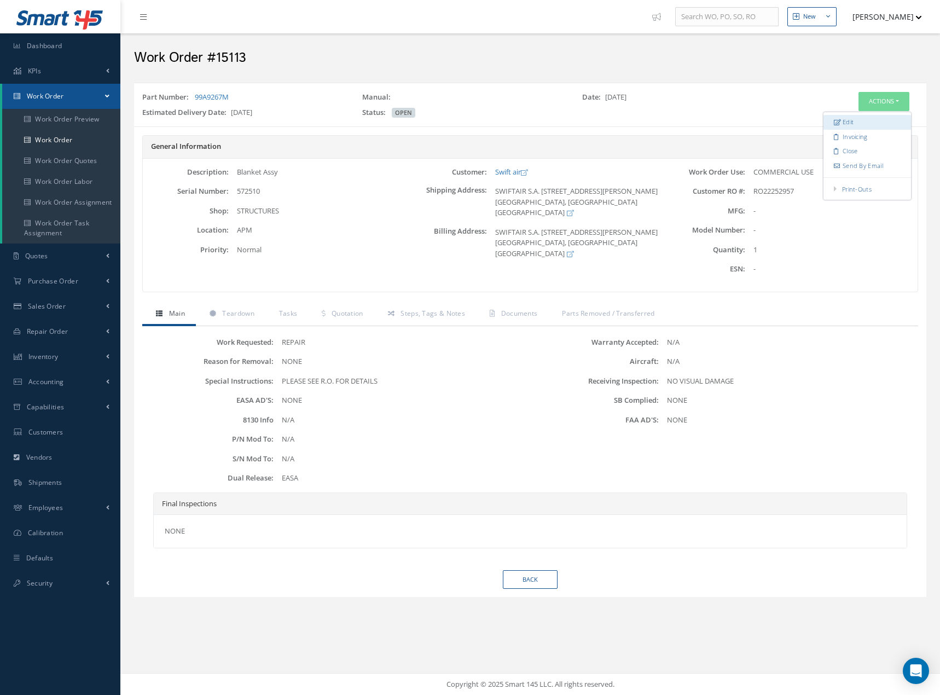
click at [862, 121] on link "Edit" at bounding box center [867, 122] width 88 height 15
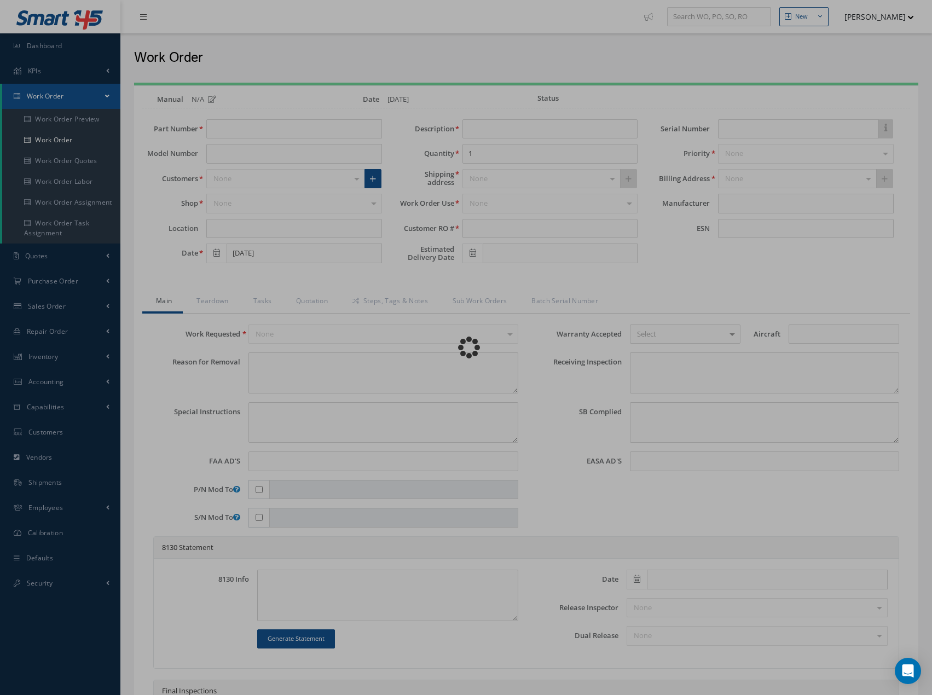
type input "99A9267M"
type input "APM"
type input "[DATE]"
type input "Blanket Assy"
type input "RO22252957"
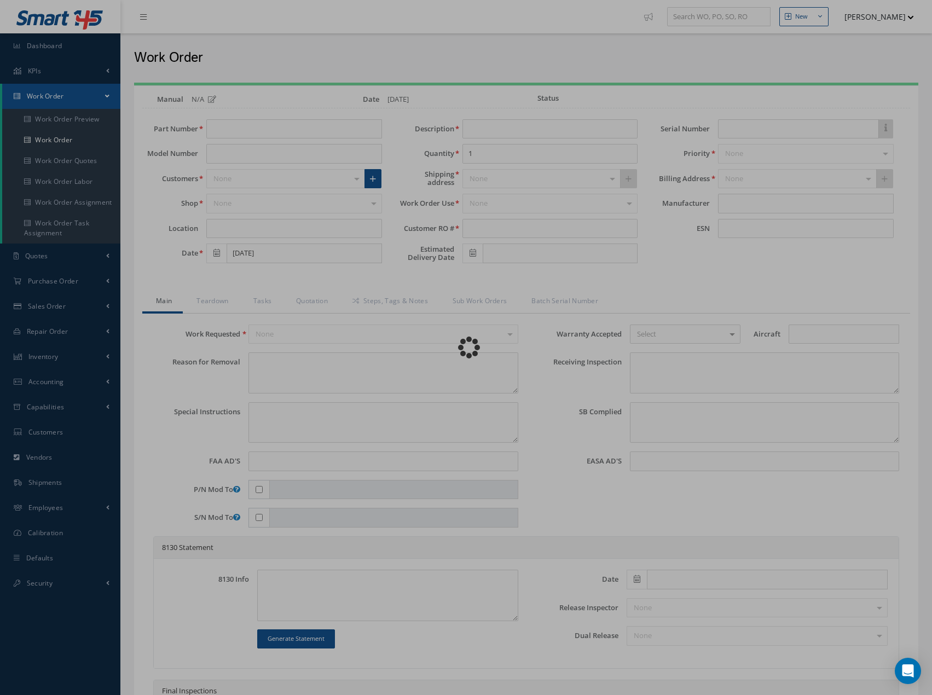
type input "[DATE]"
type input "61853902"
type textarea "NONE"
type textarea "PLEASE SEE R.O. FOR DETAILS"
type input "NONE"
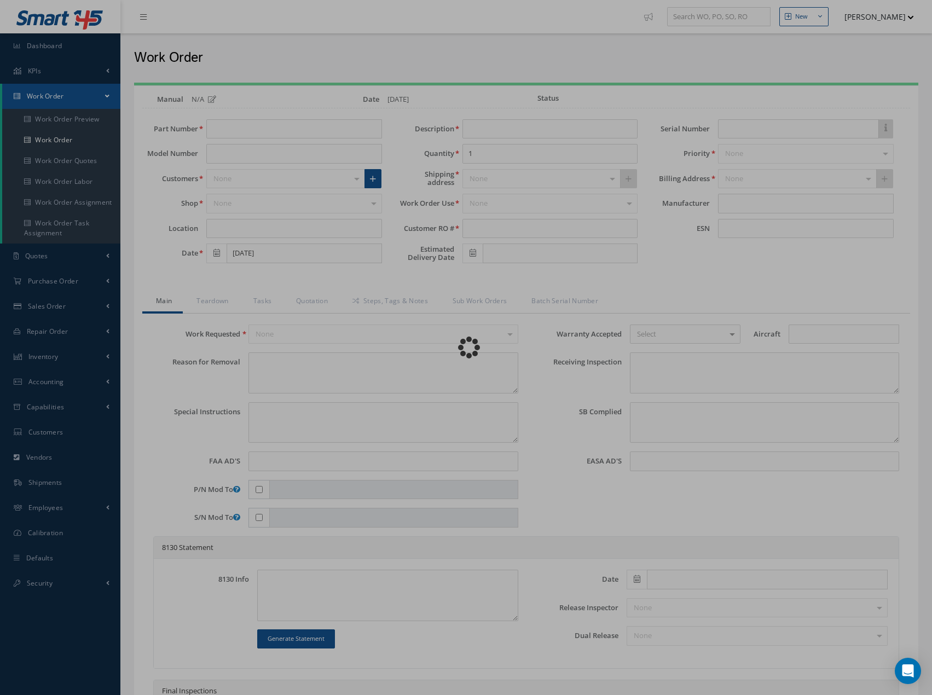
type textarea "NO VISUAL DAMAGE"
type textarea "NONE"
type input "NONE"
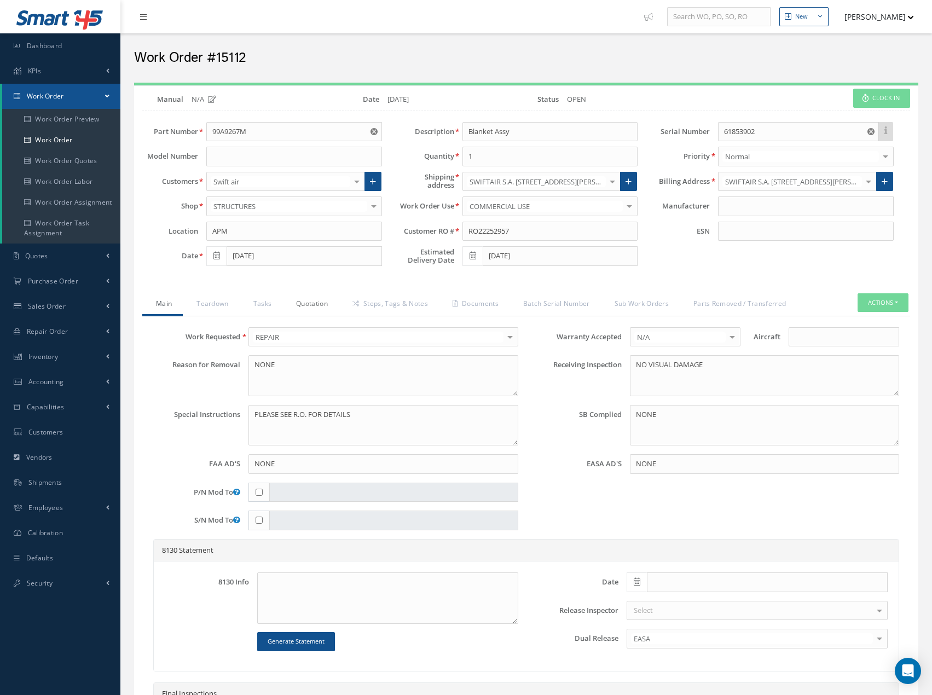
click at [317, 303] on link "Quotation" at bounding box center [310, 304] width 56 height 23
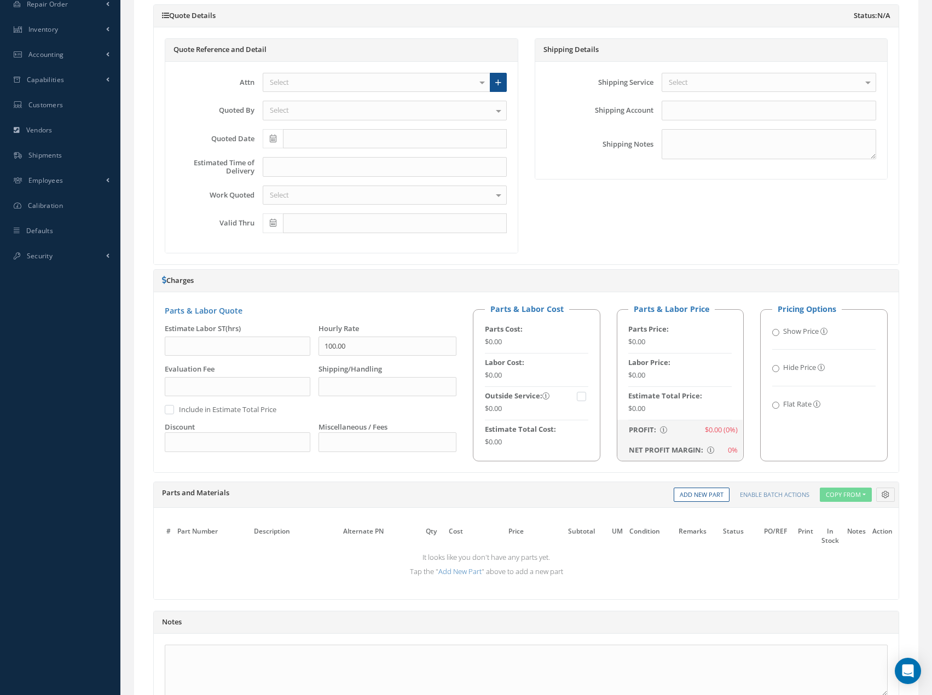
scroll to position [328, 0]
drag, startPoint x: 775, startPoint y: 405, endPoint x: 765, endPoint y: 411, distance: 11.7
click at [774, 406] on input "Flat Rate" at bounding box center [775, 404] width 7 height 7
radio input "true"
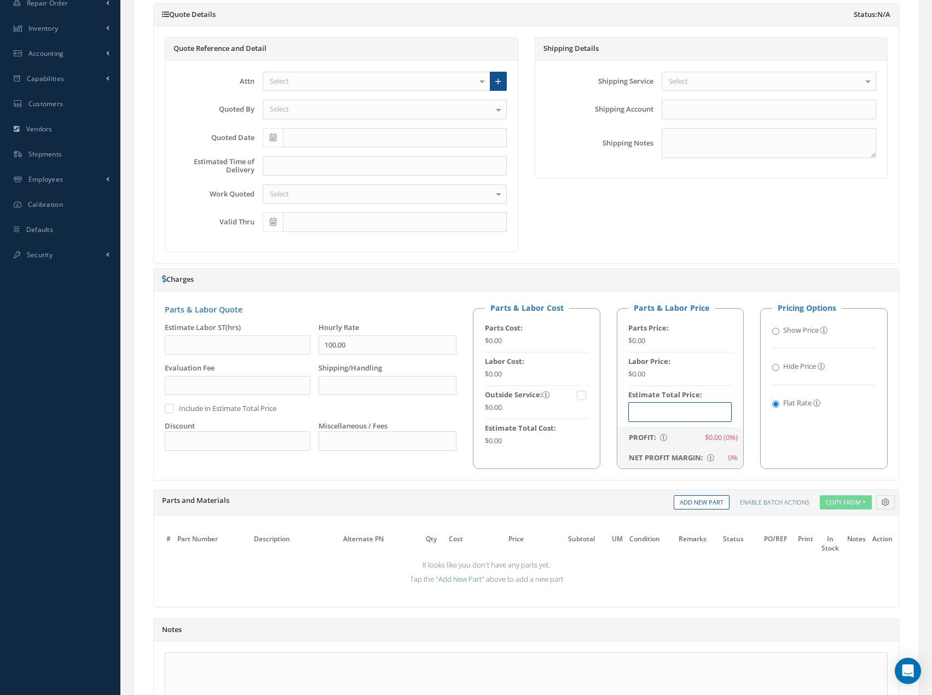
click at [696, 414] on input "text" at bounding box center [679, 412] width 103 height 20
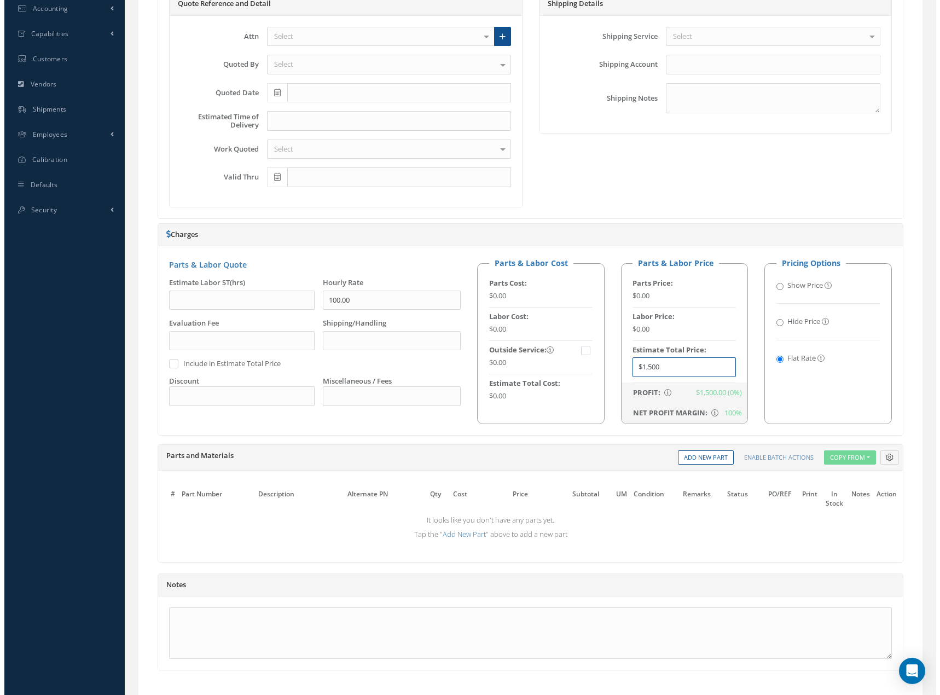
scroll to position [448, 0]
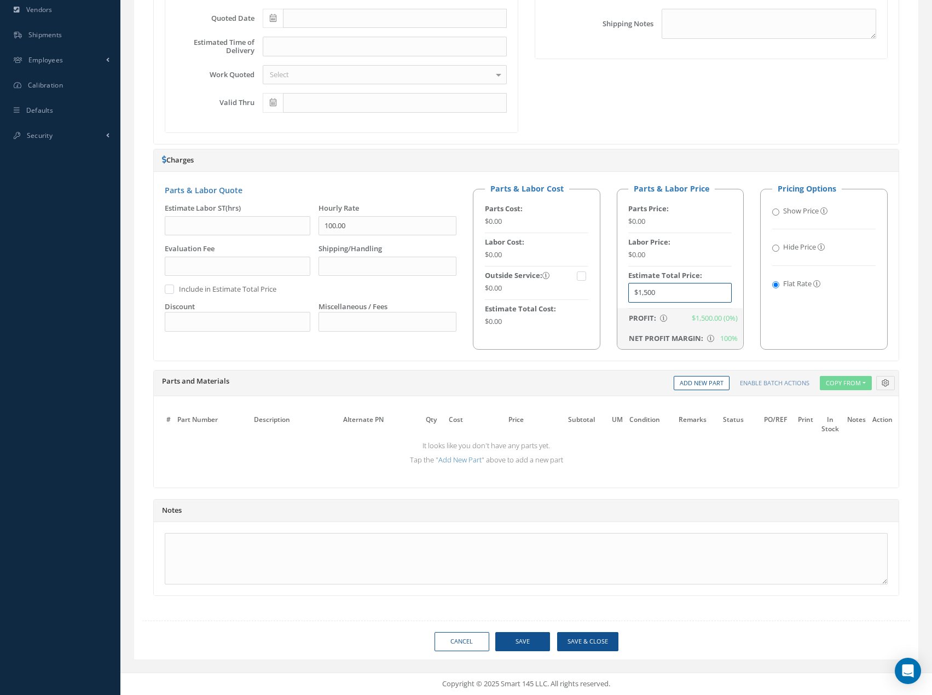
type input "$1,500"
click at [596, 646] on button "Save & Close" at bounding box center [587, 641] width 61 height 19
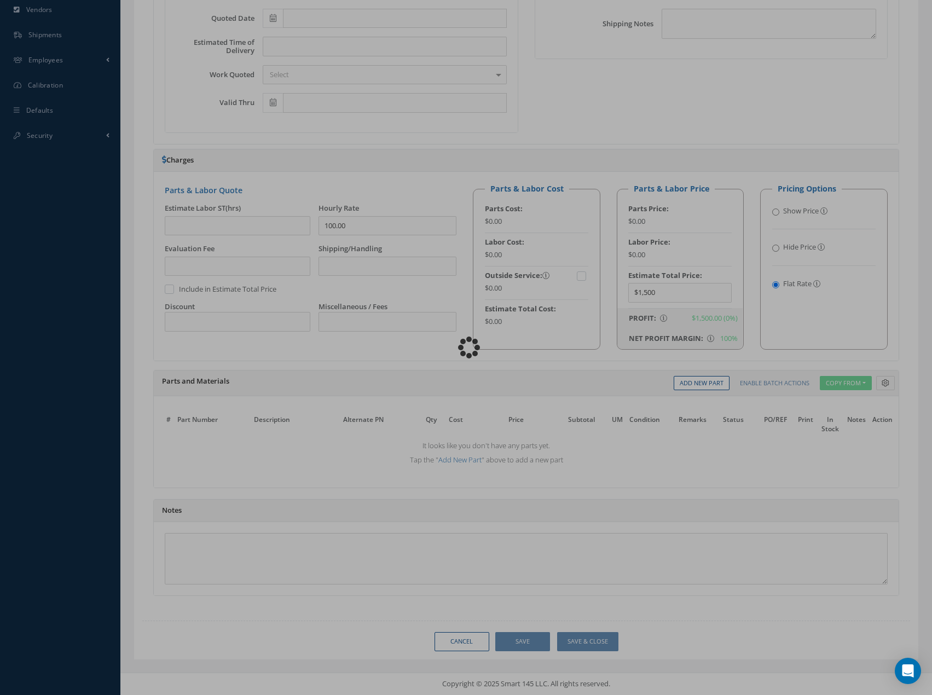
type input "0.00"
checkbox input "false"
type input "0.00"
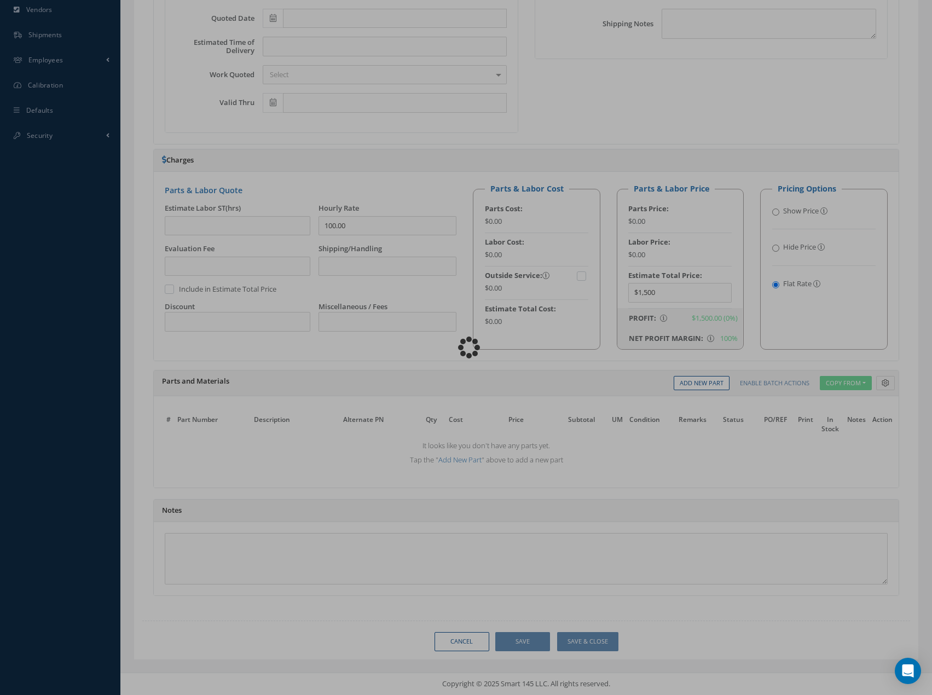
type input "0.00"
checkbox input "false"
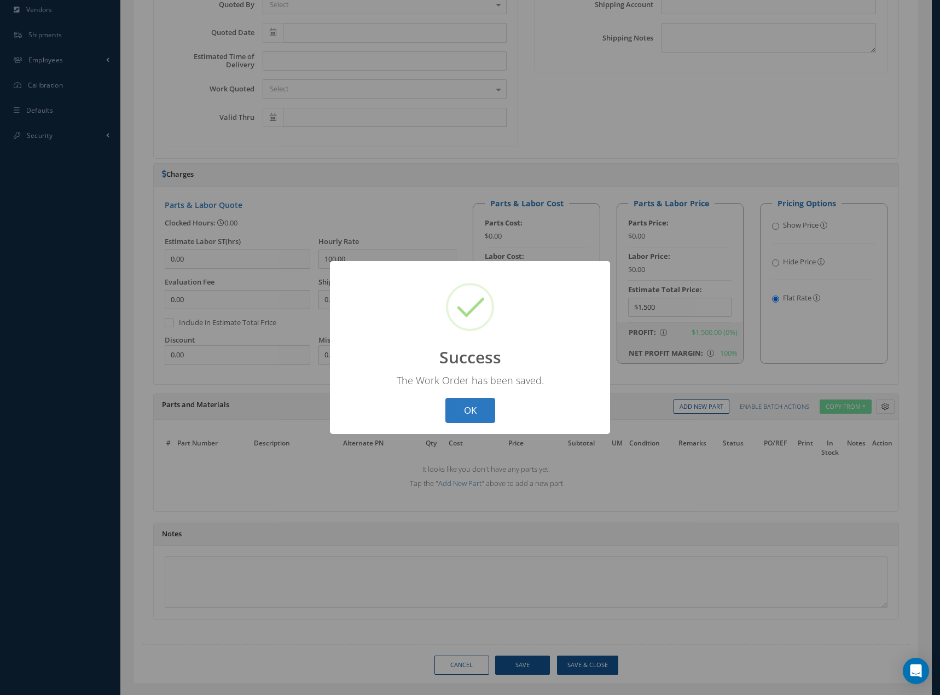
click at [474, 406] on button "OK" at bounding box center [470, 411] width 50 height 26
select select "25"
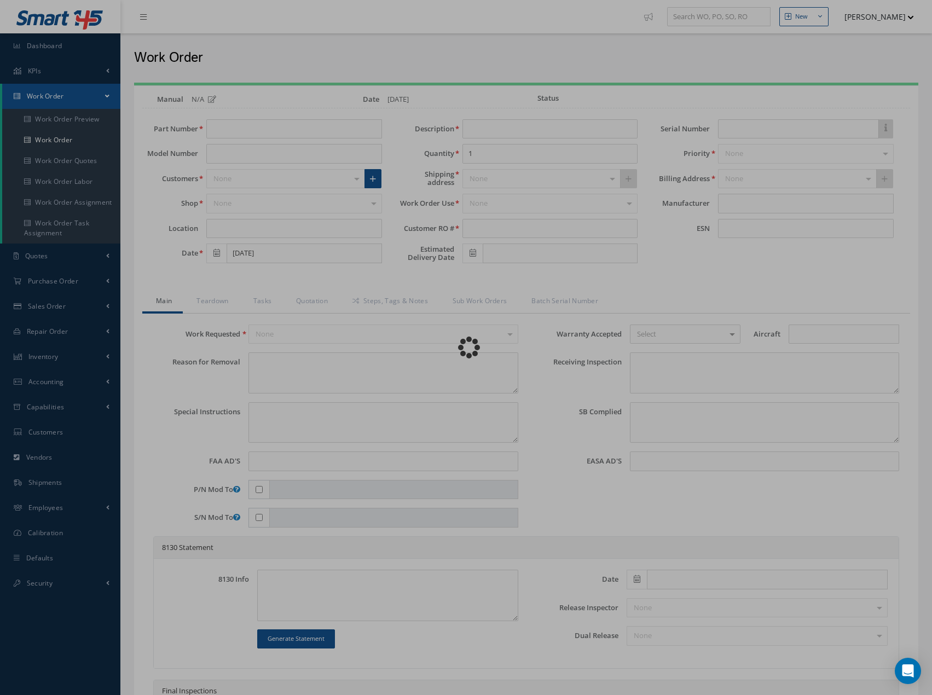
type input "99A9267M"
type input "APM"
type input "[DATE]"
type input "Blanket Assy"
type input "RO22252957"
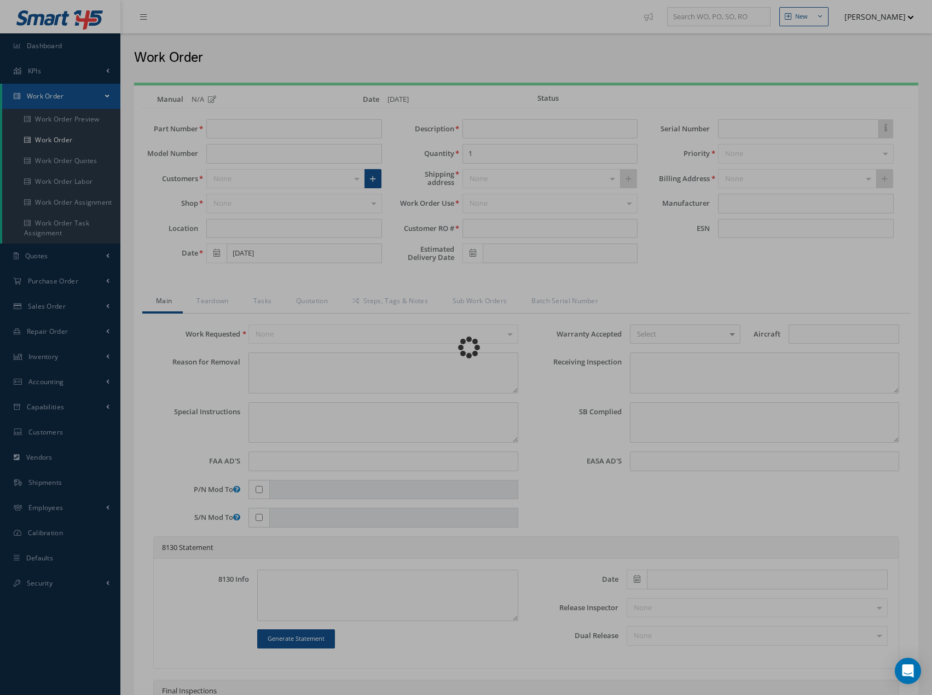
type input "[DATE]"
type input "572510"
type textarea "NONE"
type textarea "PLEASE SEE R.O. FOR DETAILS"
type input "NONE"
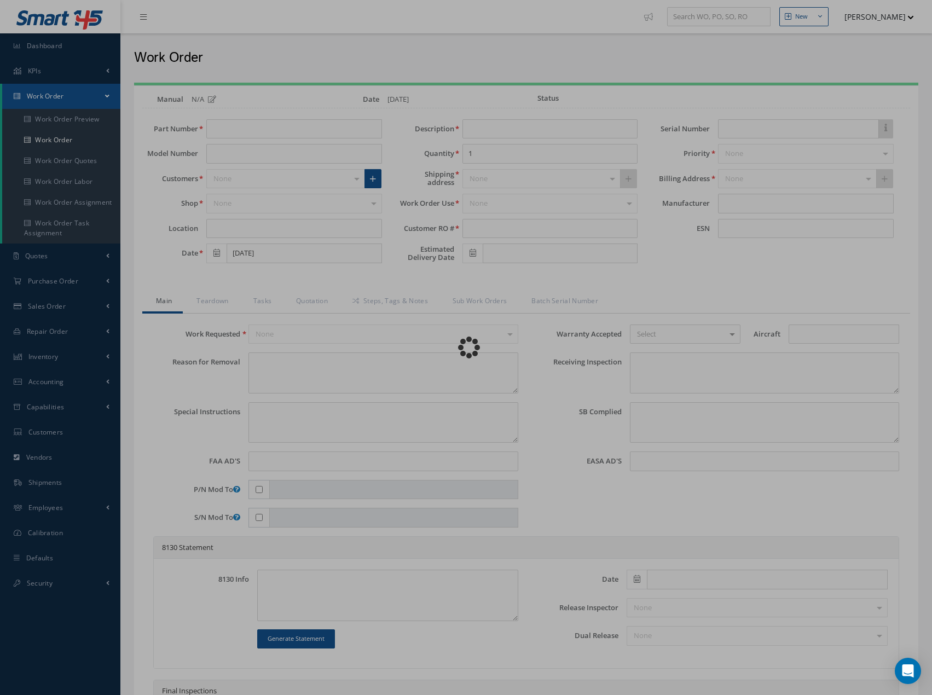
type textarea "NO VISUAL DAMAGE"
type textarea "NONE"
type input "NONE"
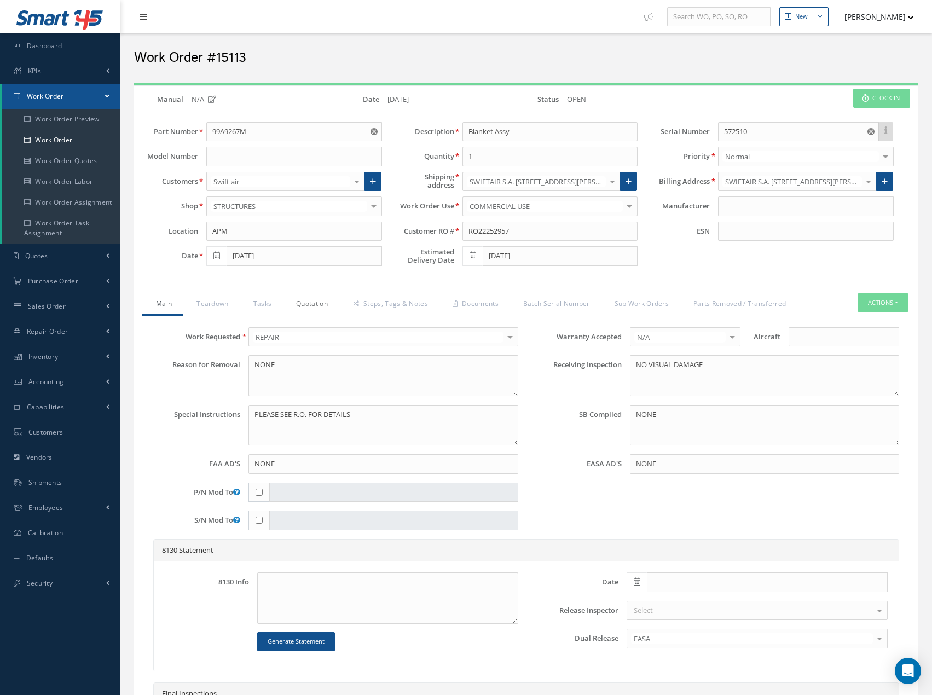
click at [320, 304] on link "Quotation" at bounding box center [310, 304] width 56 height 23
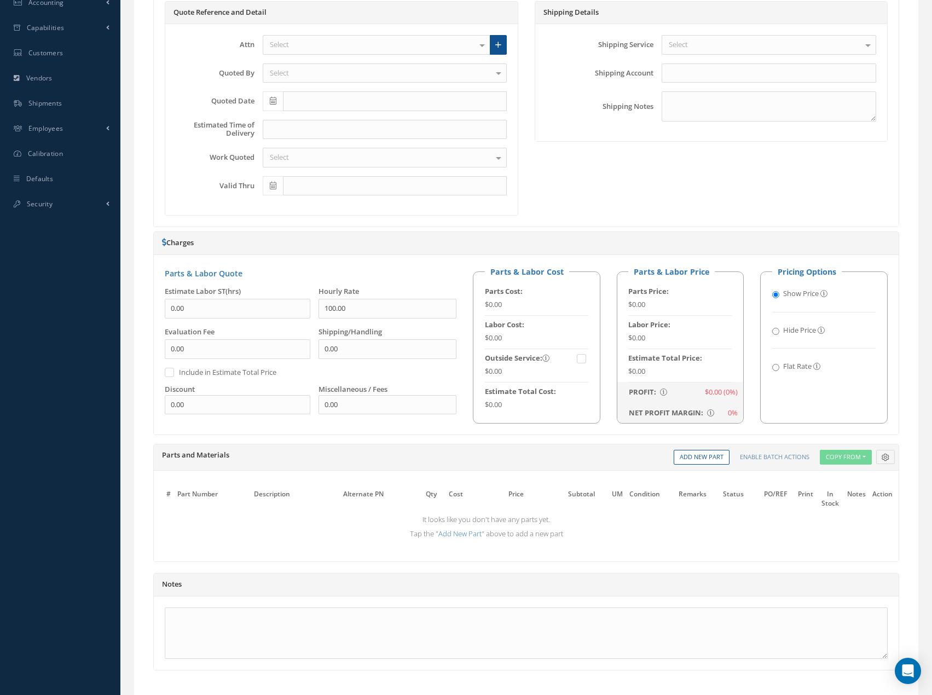
scroll to position [383, 0]
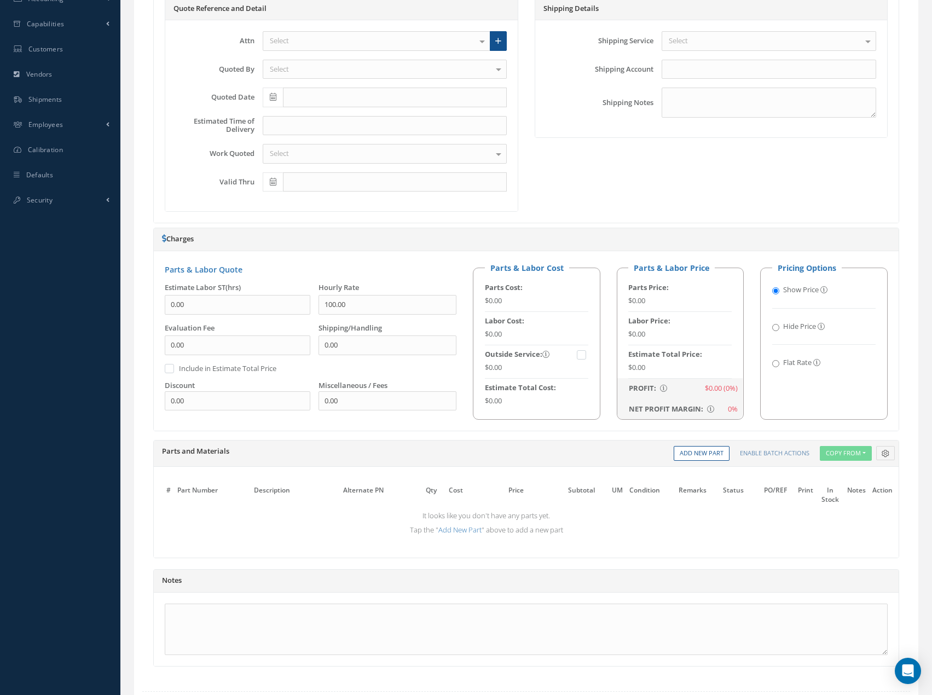
click at [775, 366] on input "Flat Rate" at bounding box center [775, 363] width 7 height 7
radio input "true"
radio input "false"
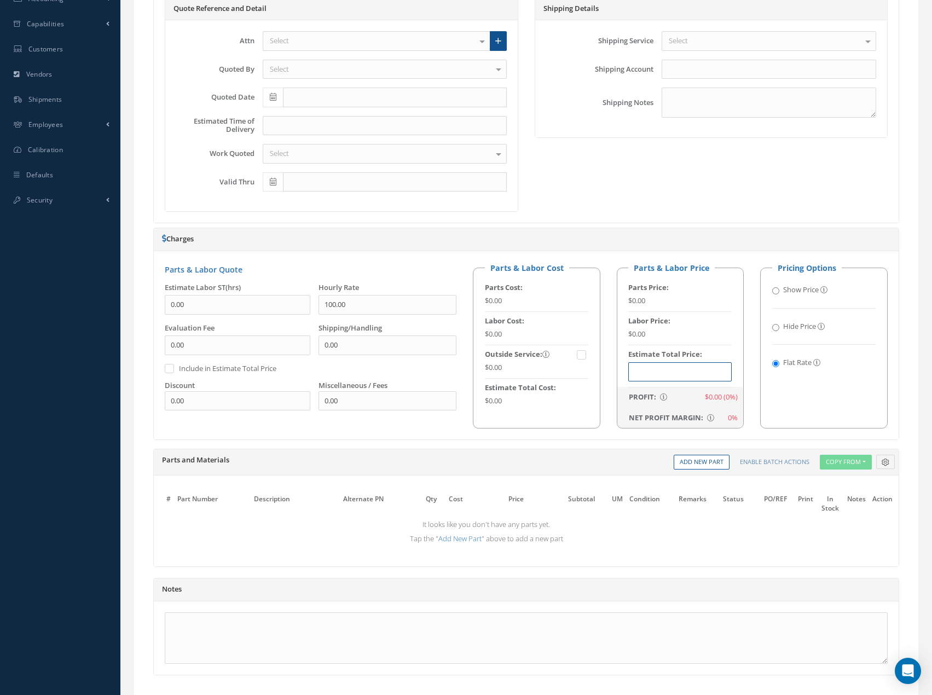
click at [683, 376] on input "text" at bounding box center [679, 372] width 103 height 20
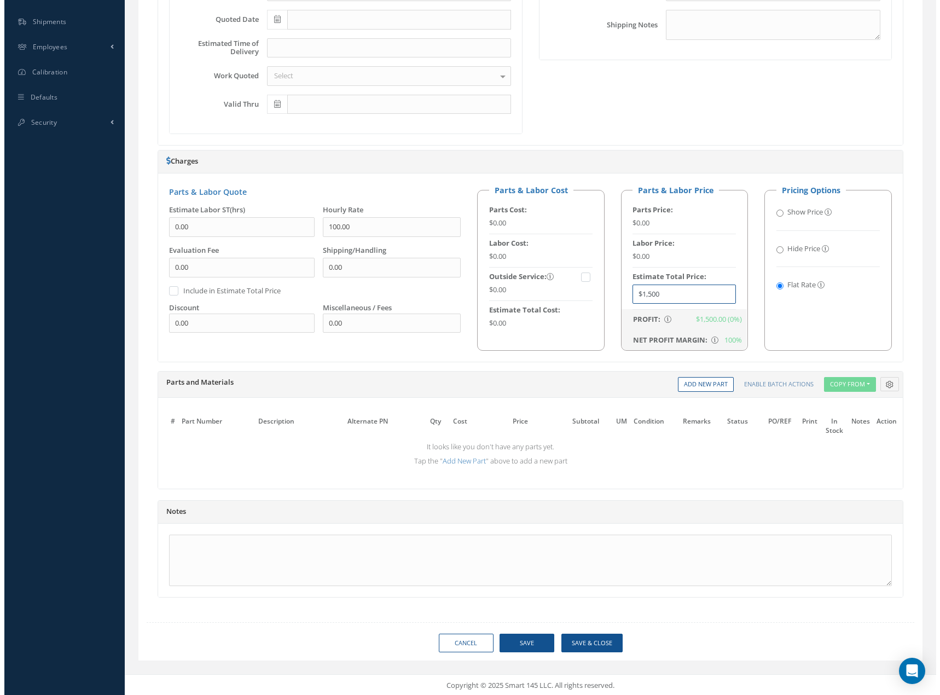
scroll to position [462, 0]
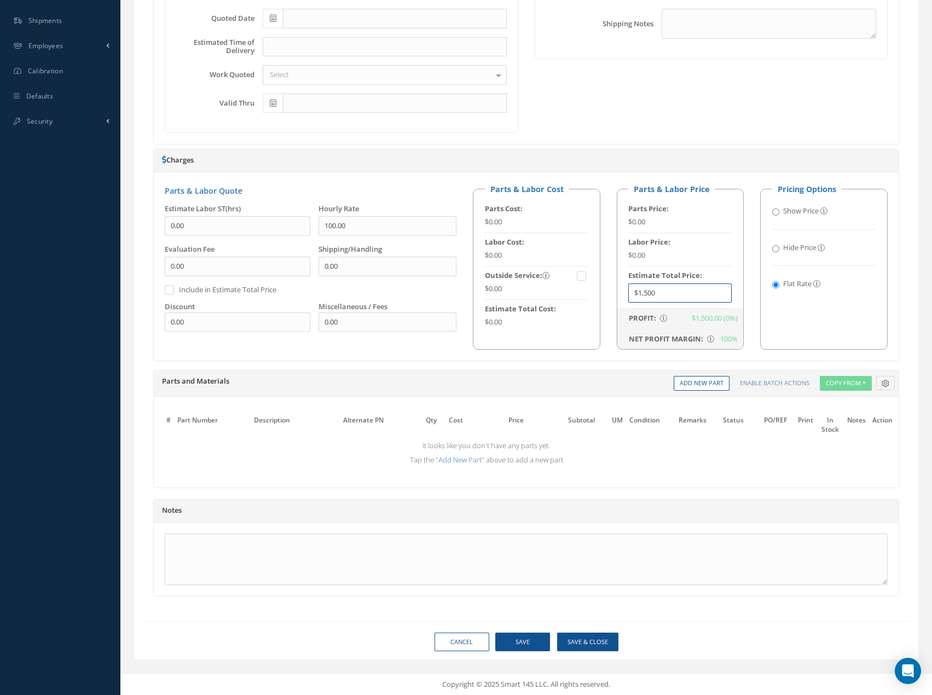
type input "$1,500"
click at [585, 639] on button "Save & Close" at bounding box center [587, 642] width 61 height 19
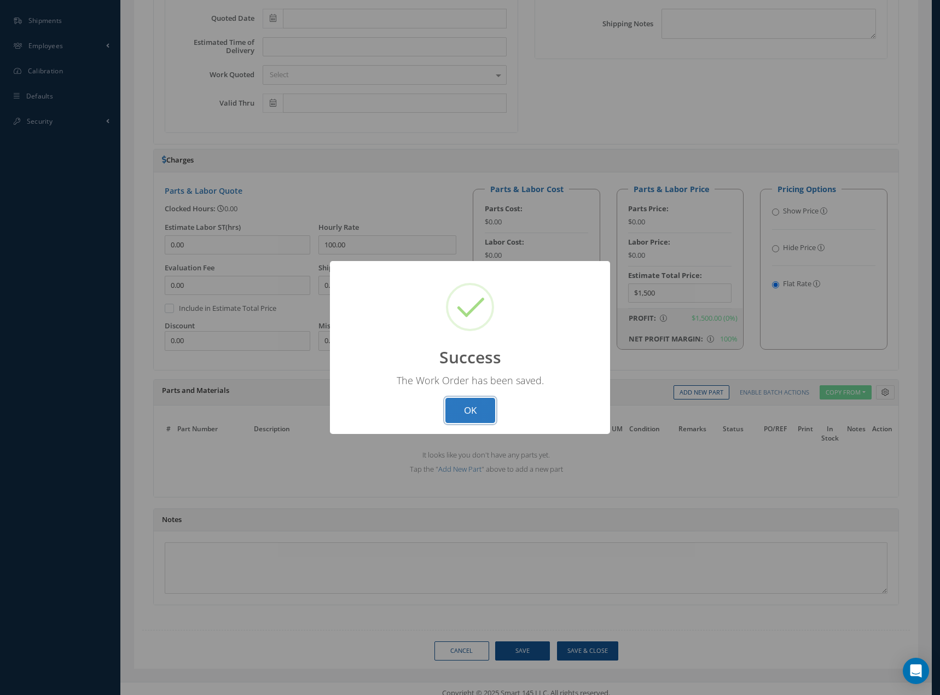
click at [480, 414] on button "OK" at bounding box center [470, 411] width 50 height 26
select select "25"
